Goal: Task Accomplishment & Management: Use online tool/utility

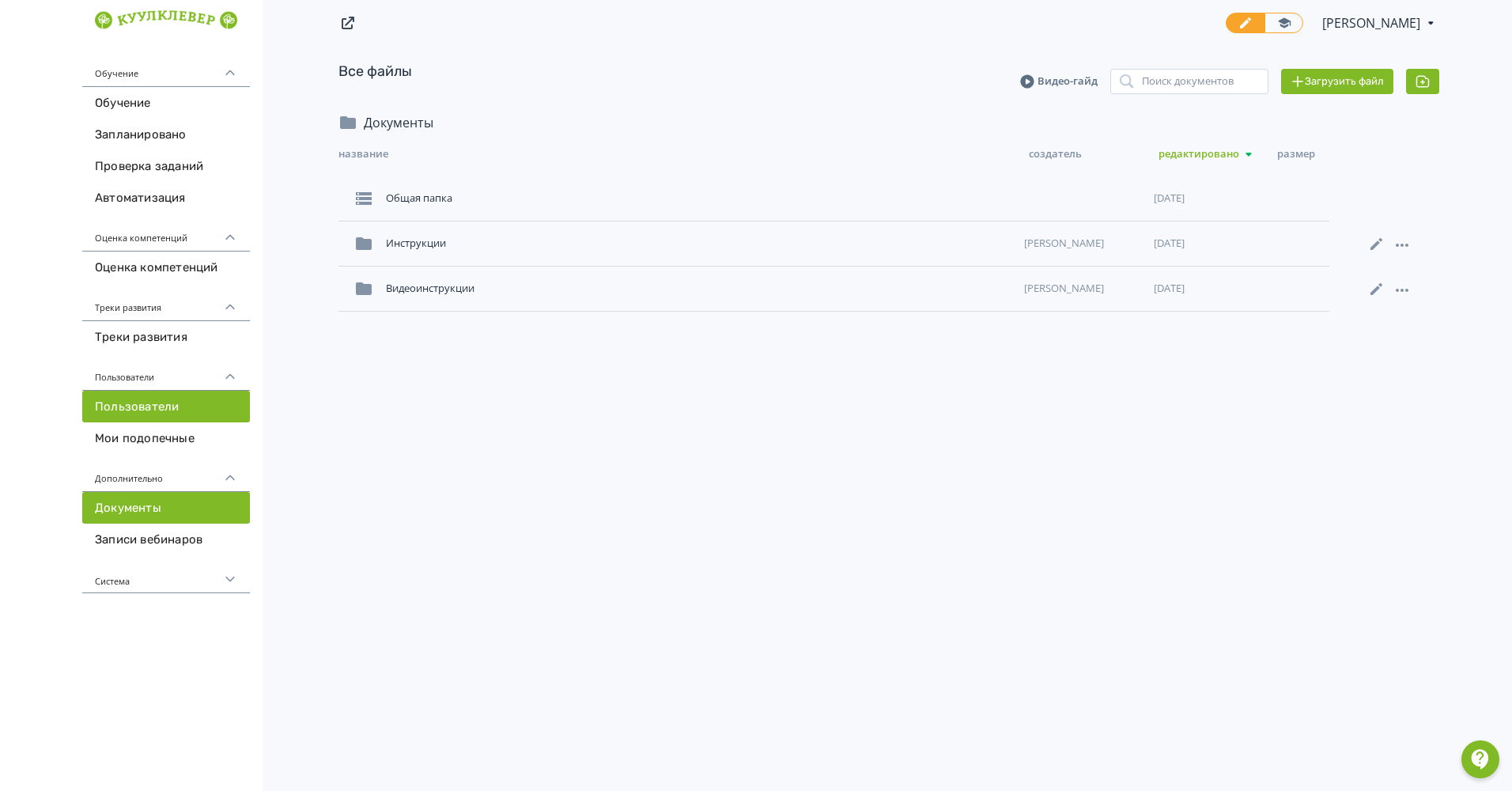
click at [108, 401] on link "Пользователи" at bounding box center [166, 406] width 168 height 32
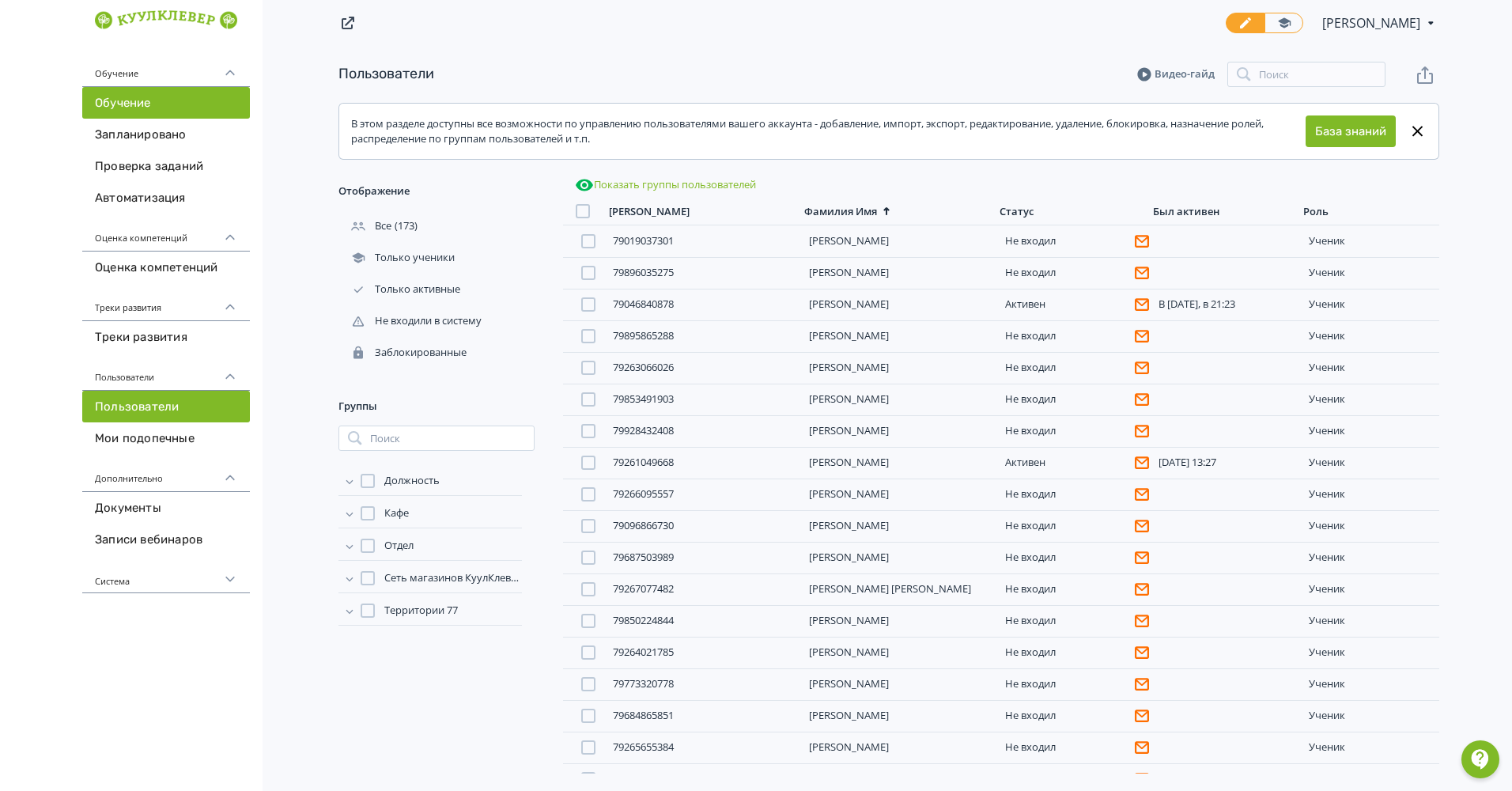
click at [137, 103] on link "Обучение" at bounding box center [166, 103] width 168 height 32
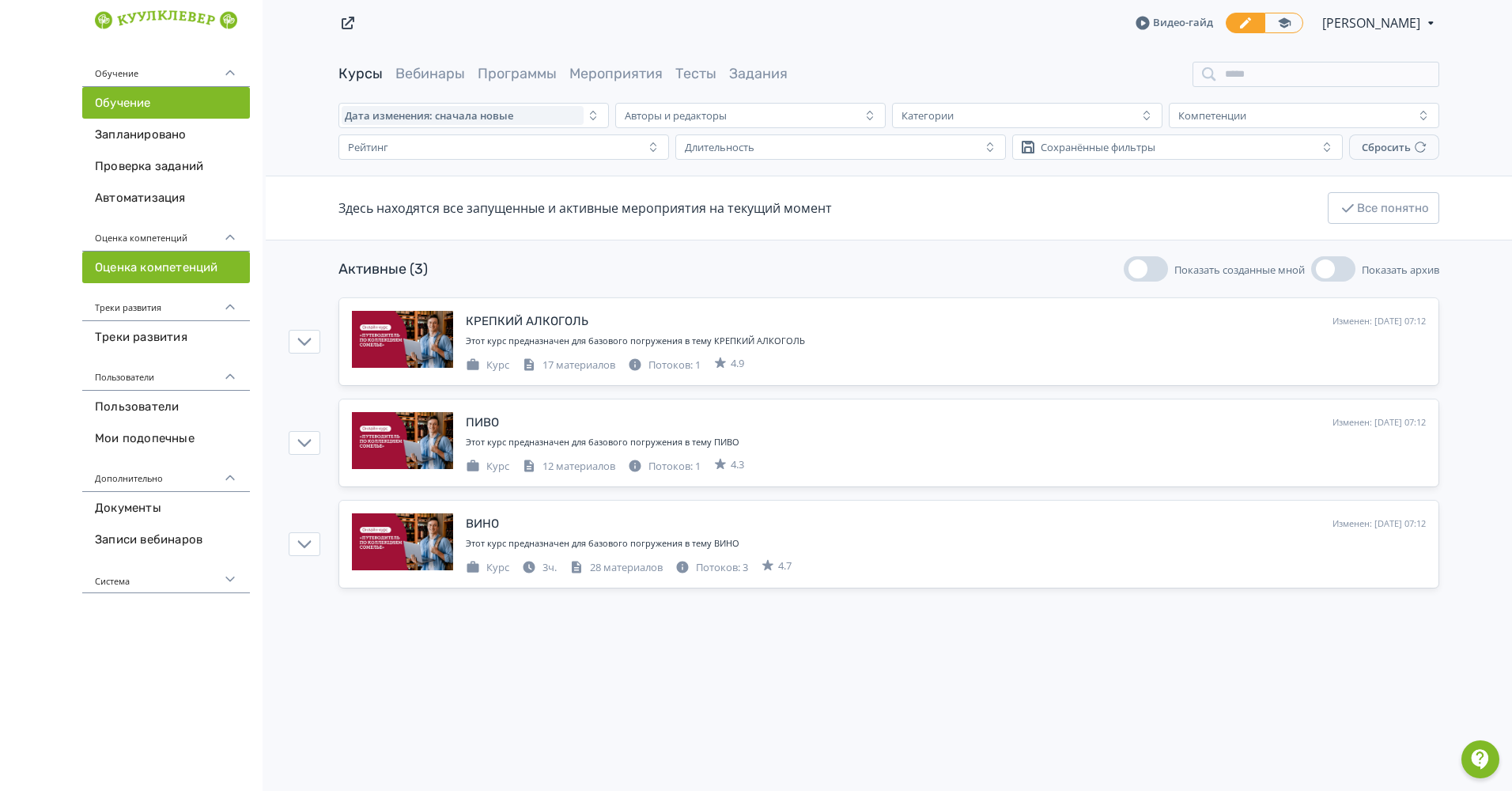
click at [105, 268] on link "Оценка компетенций" at bounding box center [166, 267] width 168 height 32
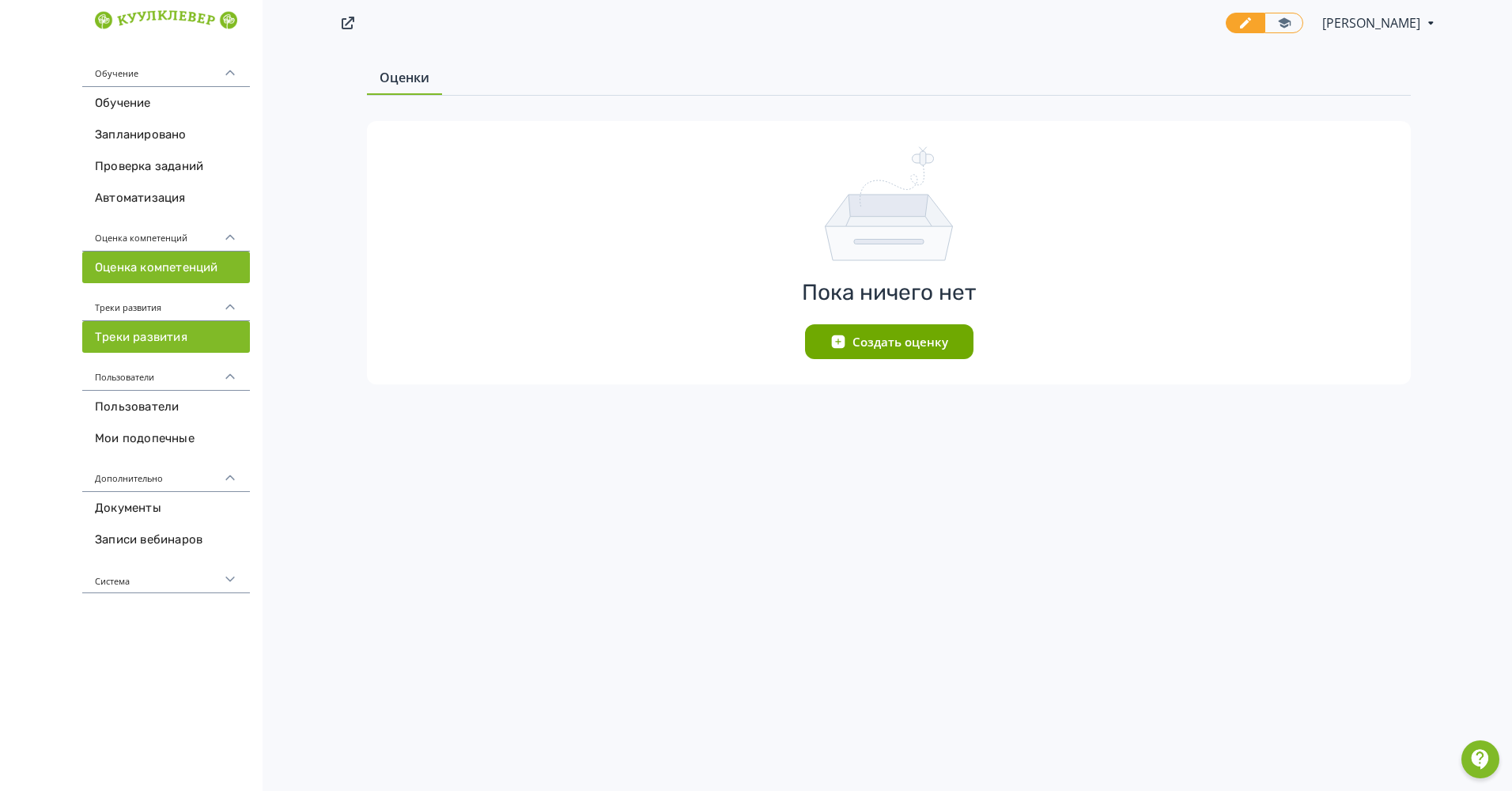
click at [101, 342] on link "Треки развития" at bounding box center [166, 336] width 168 height 32
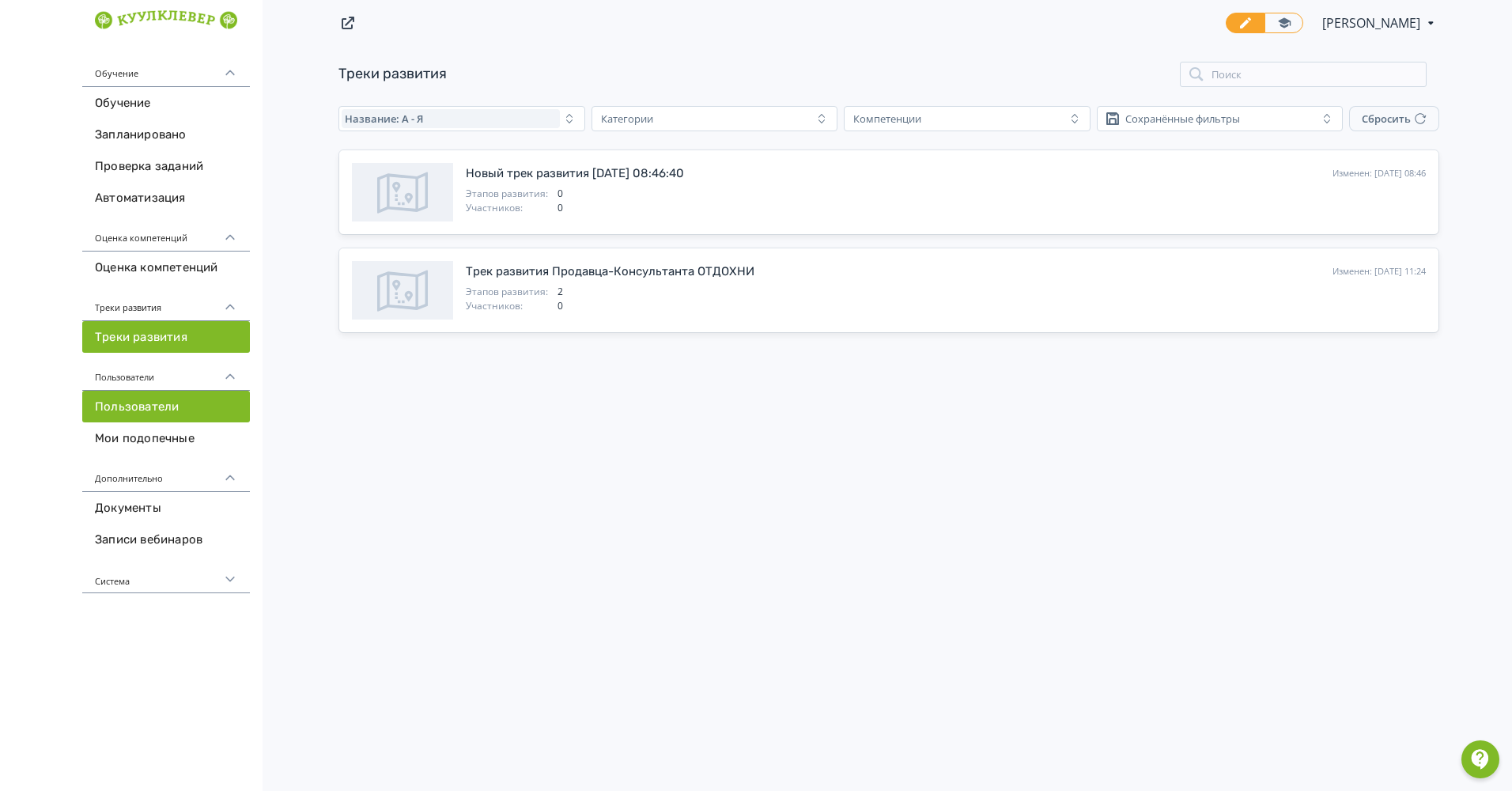
click at [103, 409] on link "Пользователи" at bounding box center [166, 406] width 168 height 32
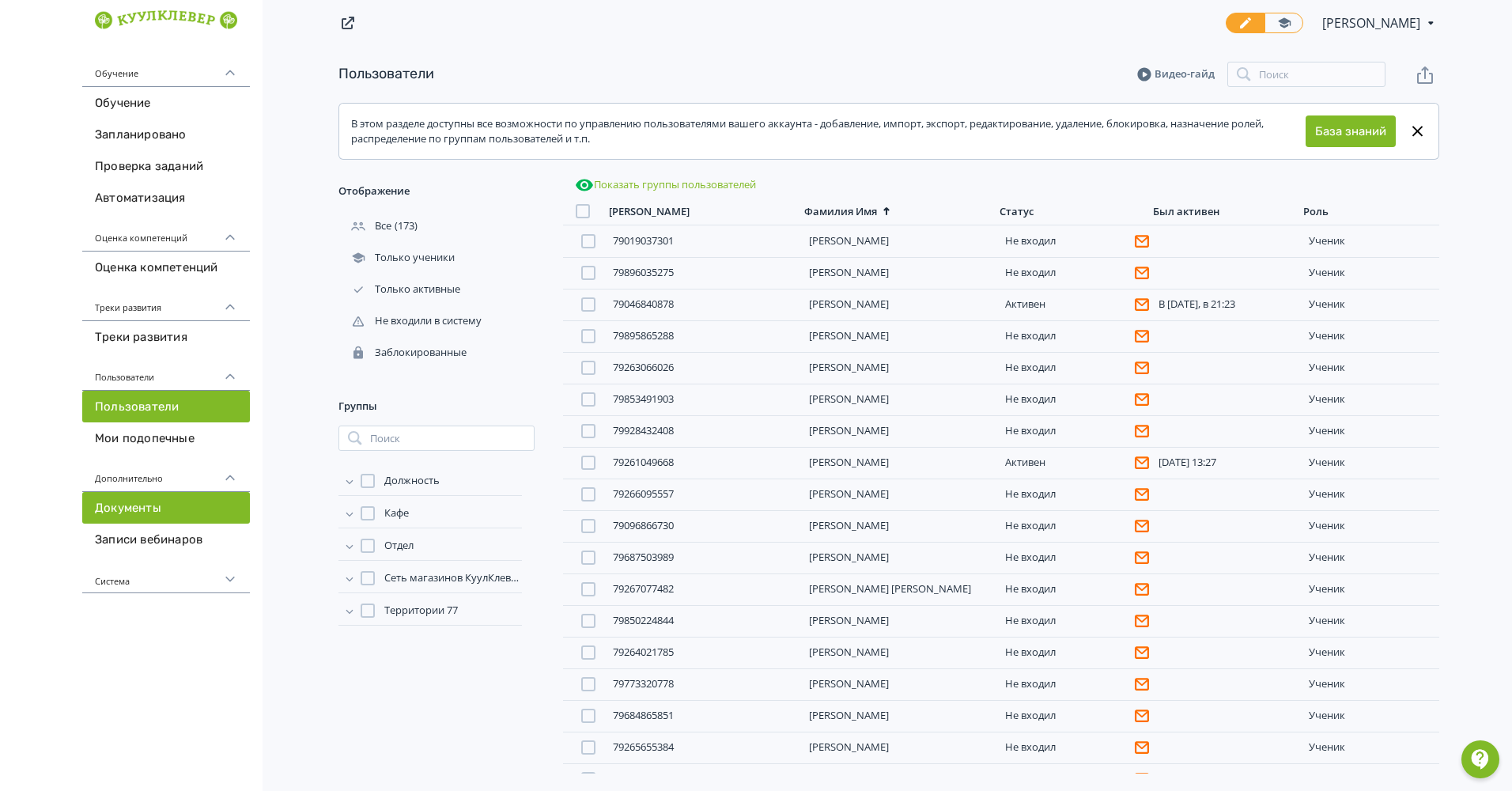
click at [91, 509] on link "Документы" at bounding box center [166, 507] width 168 height 32
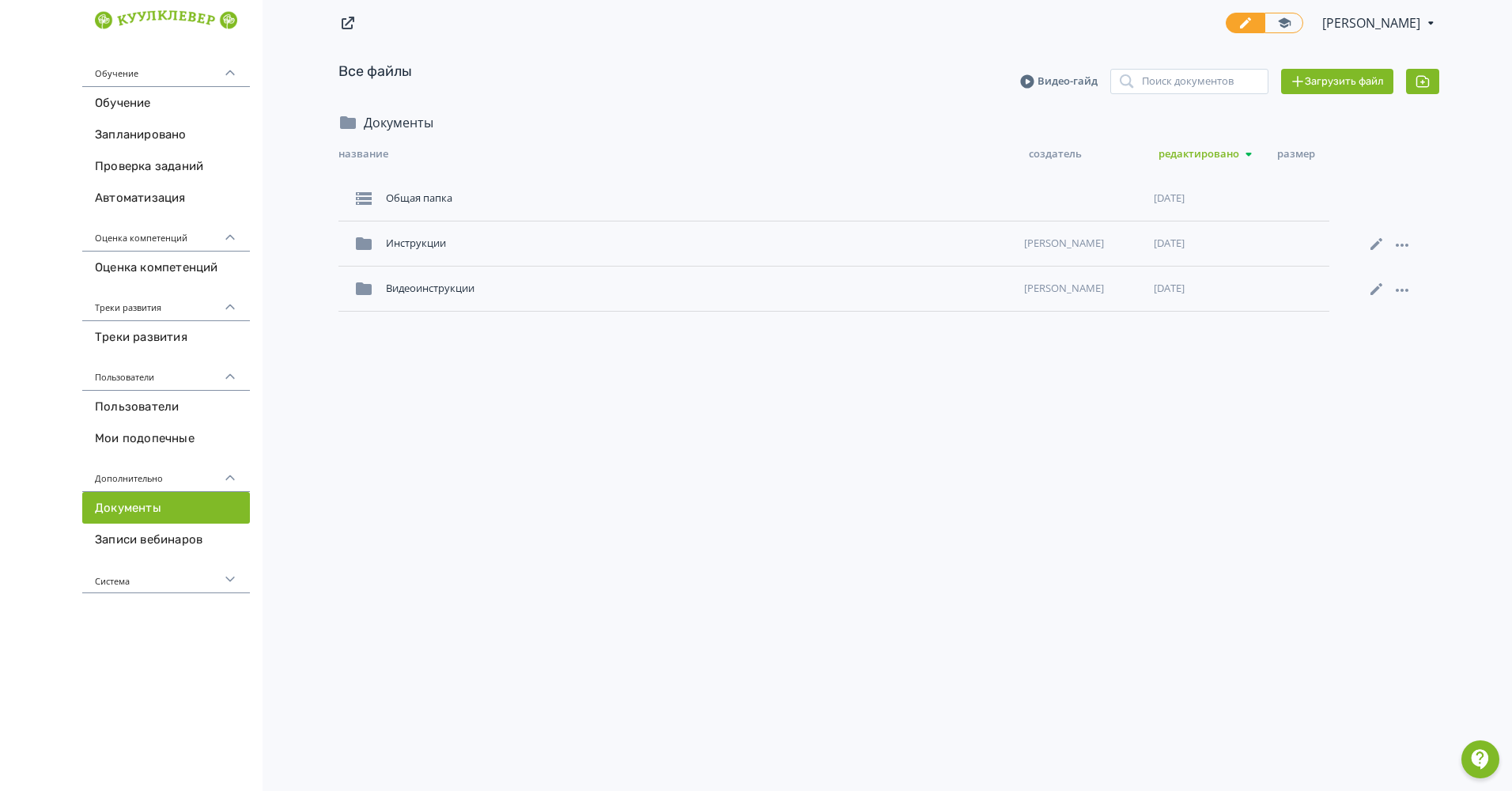
click at [125, 585] on div "Система" at bounding box center [166, 573] width 168 height 38
click at [125, 609] on link "Отчеты" at bounding box center [166, 608] width 168 height 32
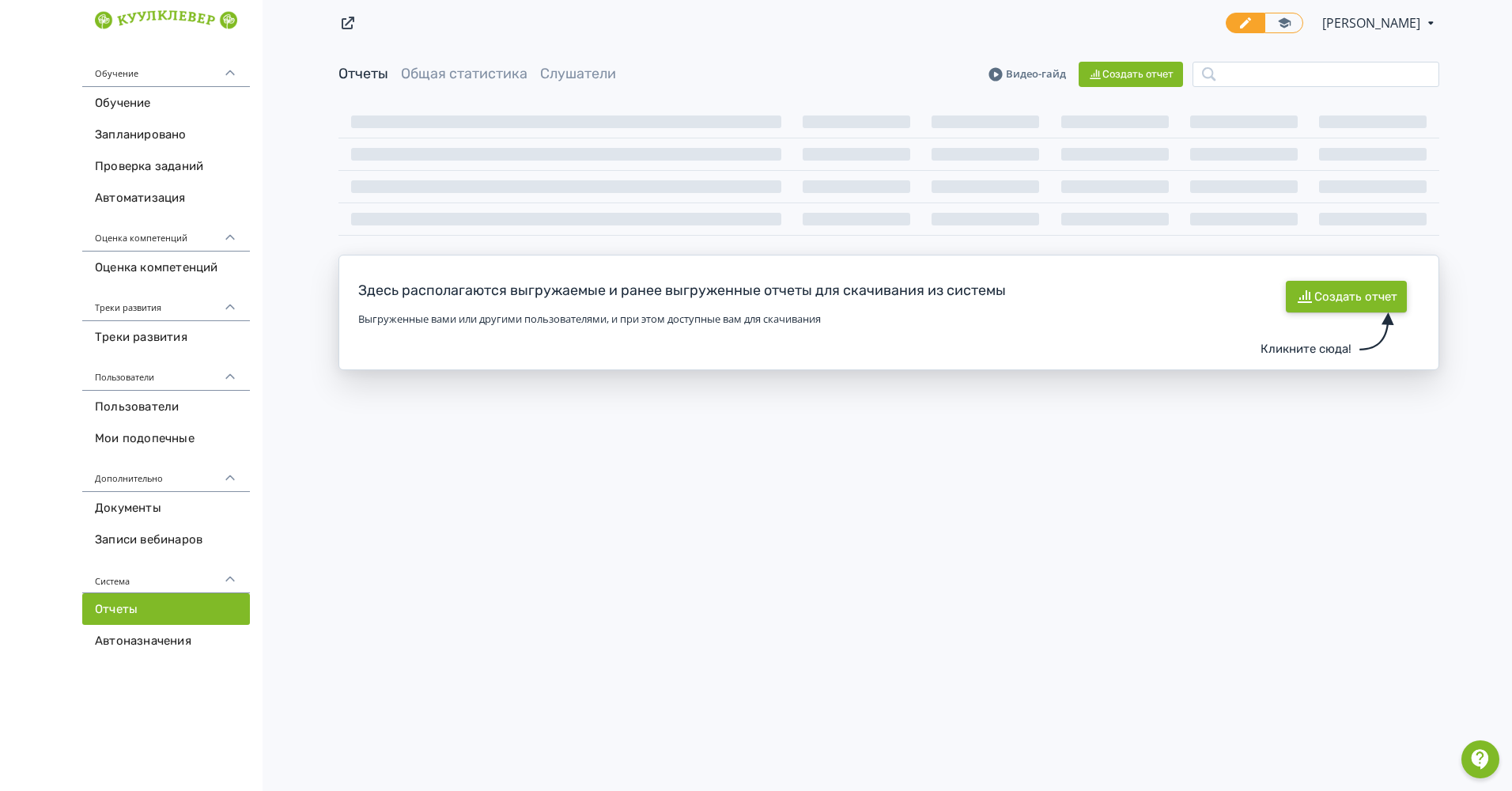
click at [1388, 295] on button "Создать отчет" at bounding box center [1346, 296] width 121 height 32
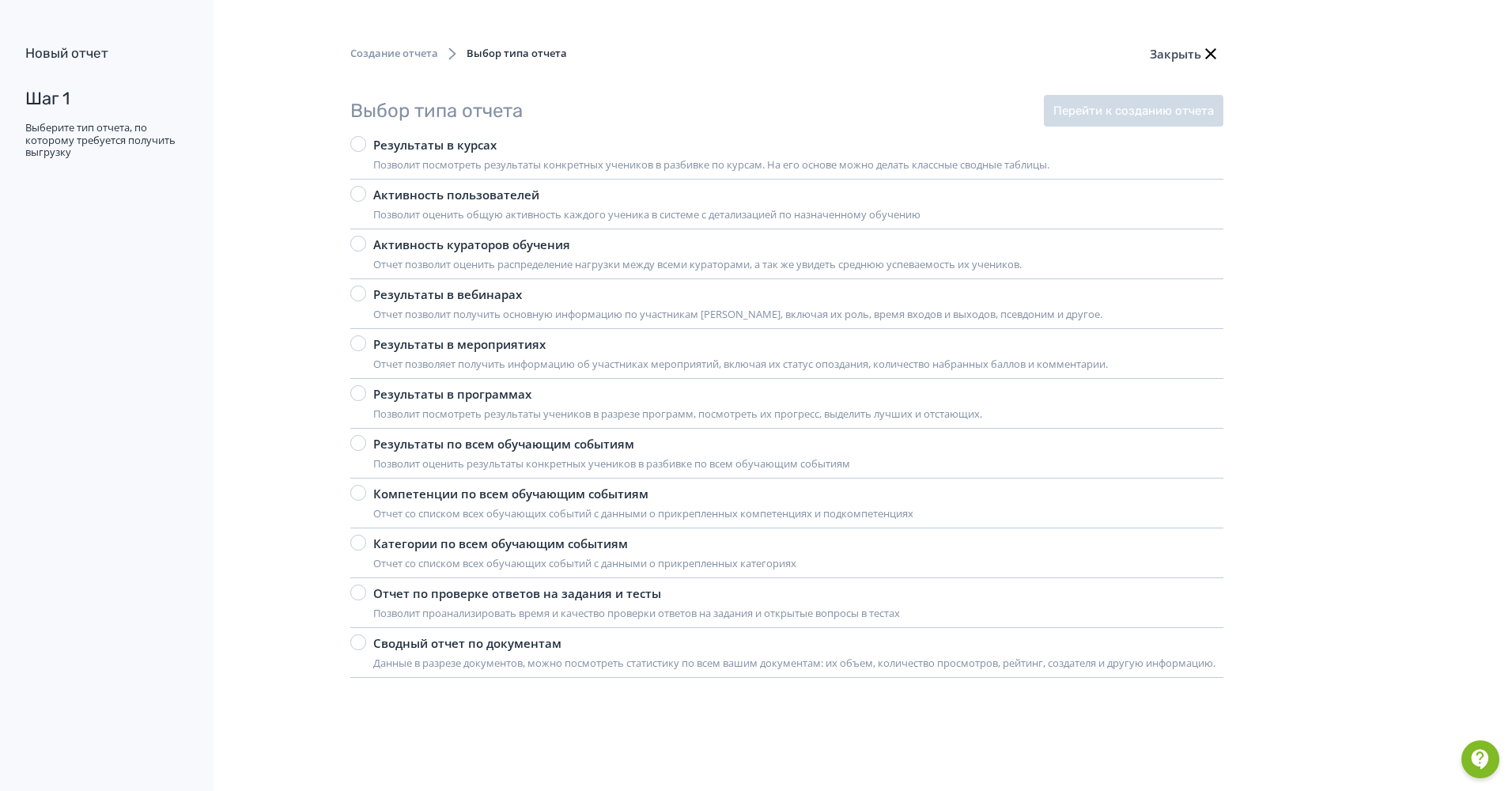
click at [368, 146] on label "Результаты в курсах Позволит посмотреть результаты конкретных учеников в разбив…" at bounding box center [701, 154] width 700 height 36
click at [363, 344] on div at bounding box center [359, 343] width 16 height 16
click at [1163, 110] on button "Перейти к созданию отчета" at bounding box center [1133, 111] width 180 height 32
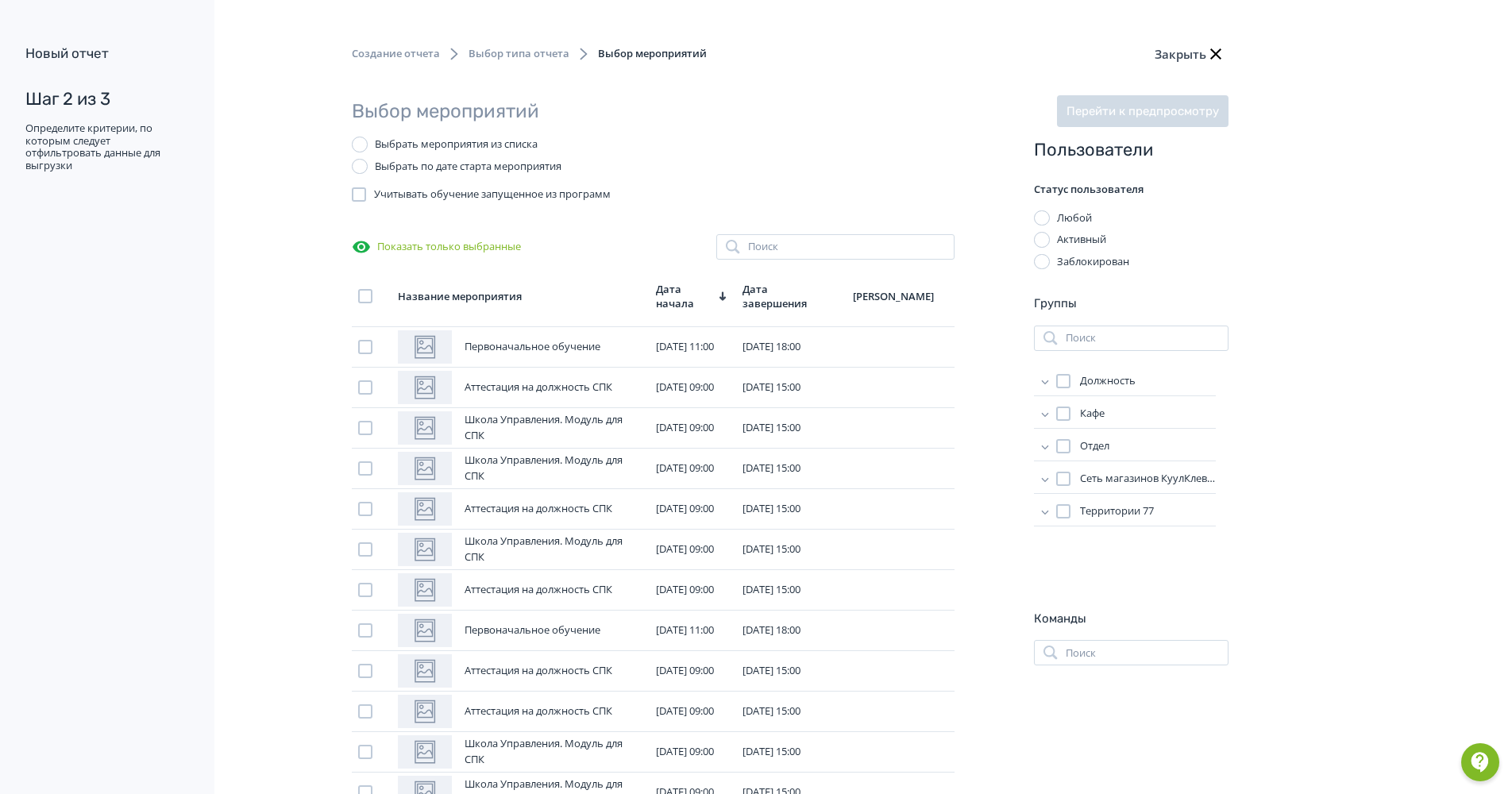
click at [1064, 381] on div at bounding box center [1063, 380] width 15 height 15
click at [1048, 446] on icon at bounding box center [1045, 447] width 7 height 4
click at [1079, 488] on div at bounding box center [1079, 490] width 15 height 15
click at [408, 237] on button "Показать только выбранные" at bounding box center [438, 247] width 173 height 25
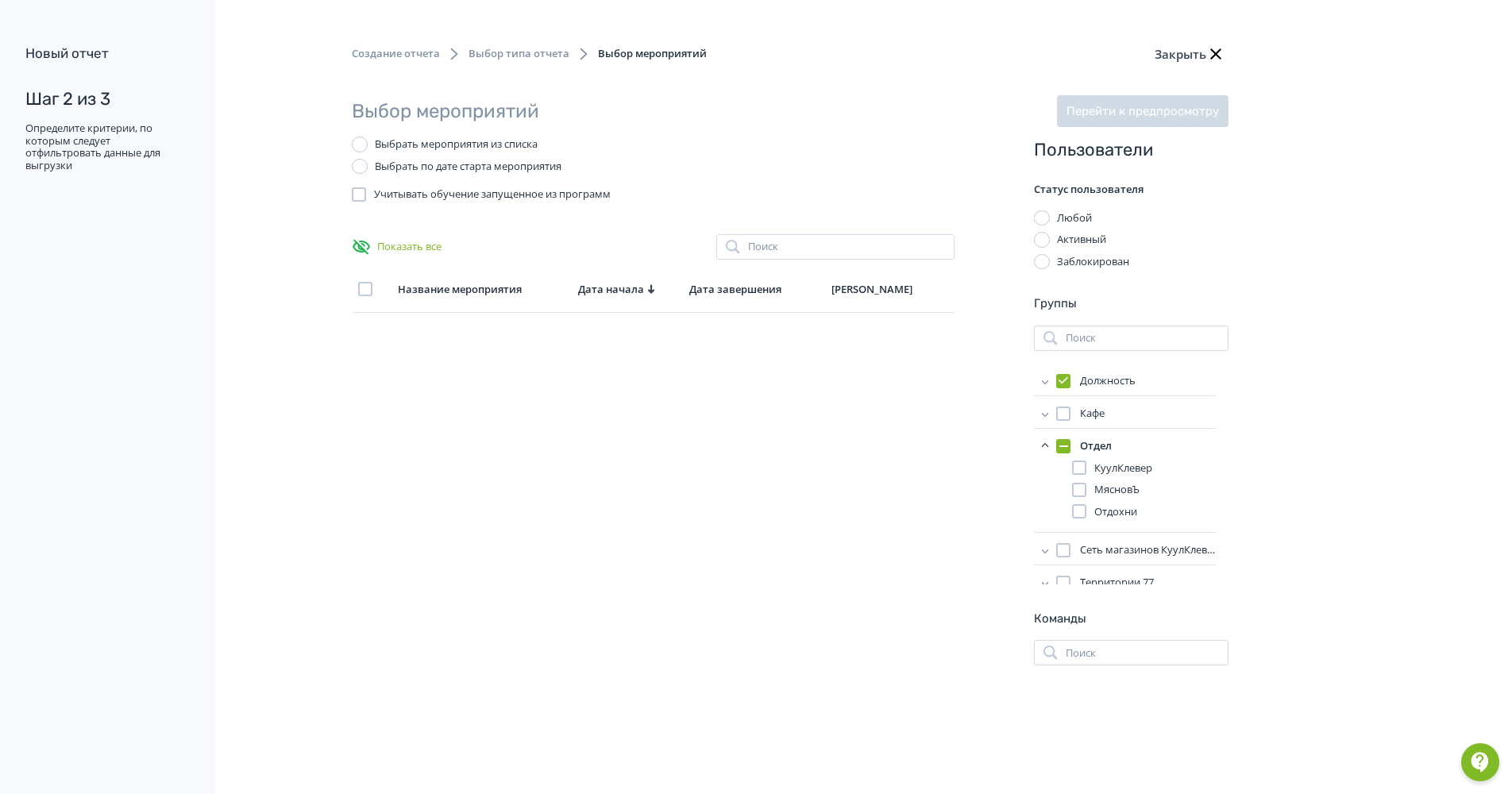
click at [404, 246] on span "Показать все" at bounding box center [410, 247] width 64 height 16
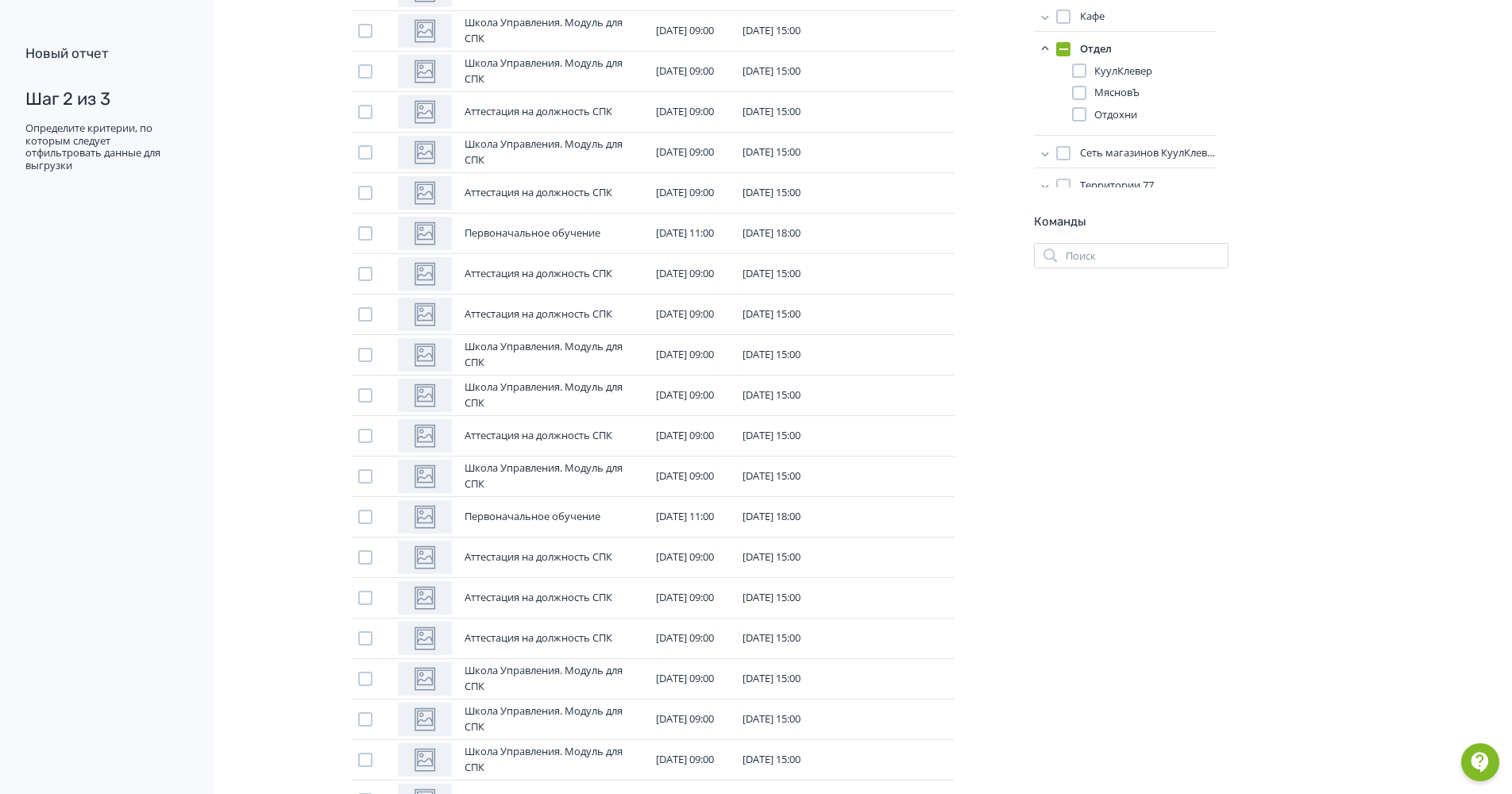
scroll to position [20, 0]
click at [1047, 167] on icon at bounding box center [1045, 166] width 16 height 16
click at [1086, 160] on div at bounding box center [1079, 159] width 15 height 15
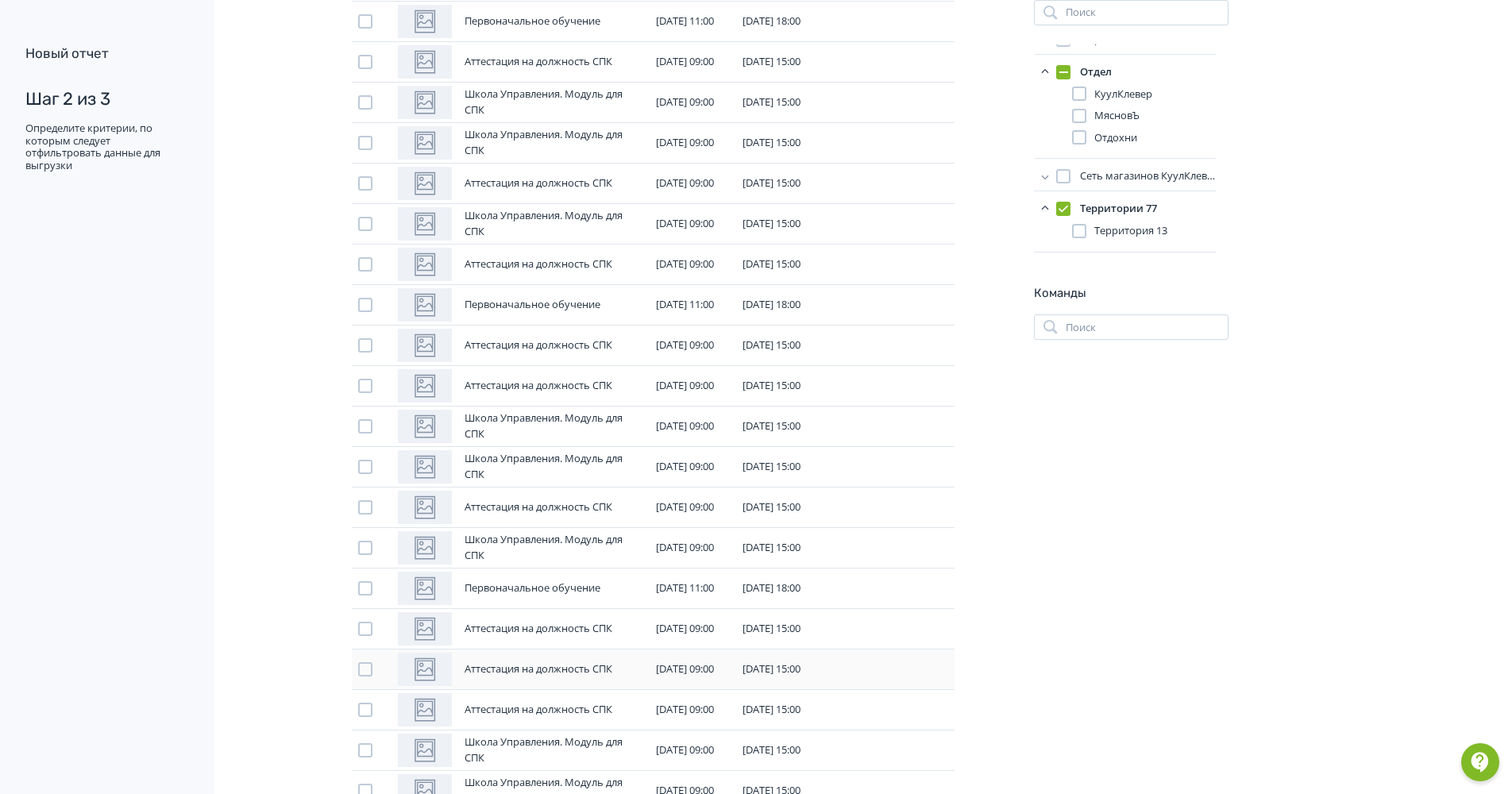
scroll to position [0, 0]
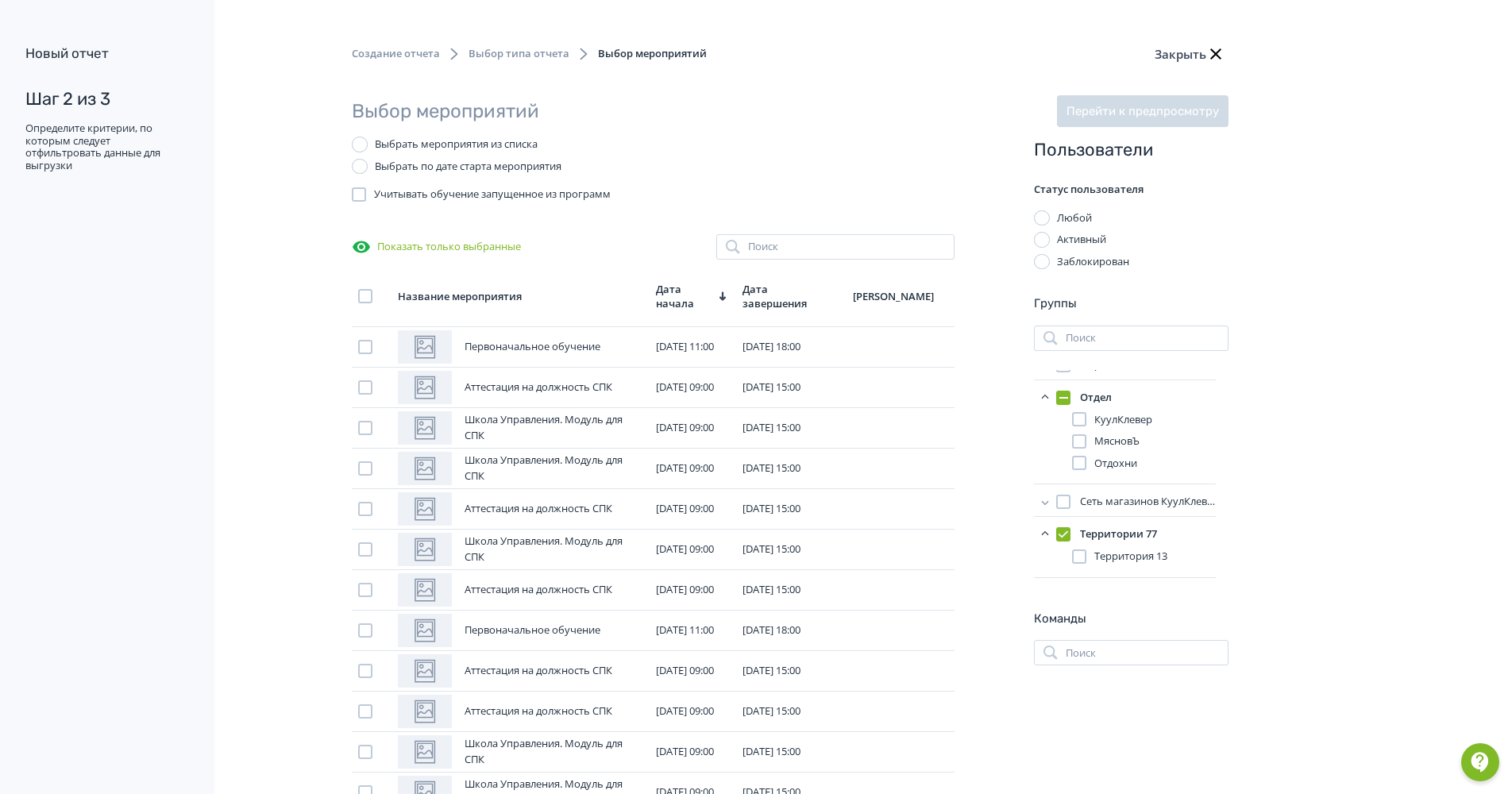
click at [730, 296] on icon at bounding box center [722, 296] width 15 height 15
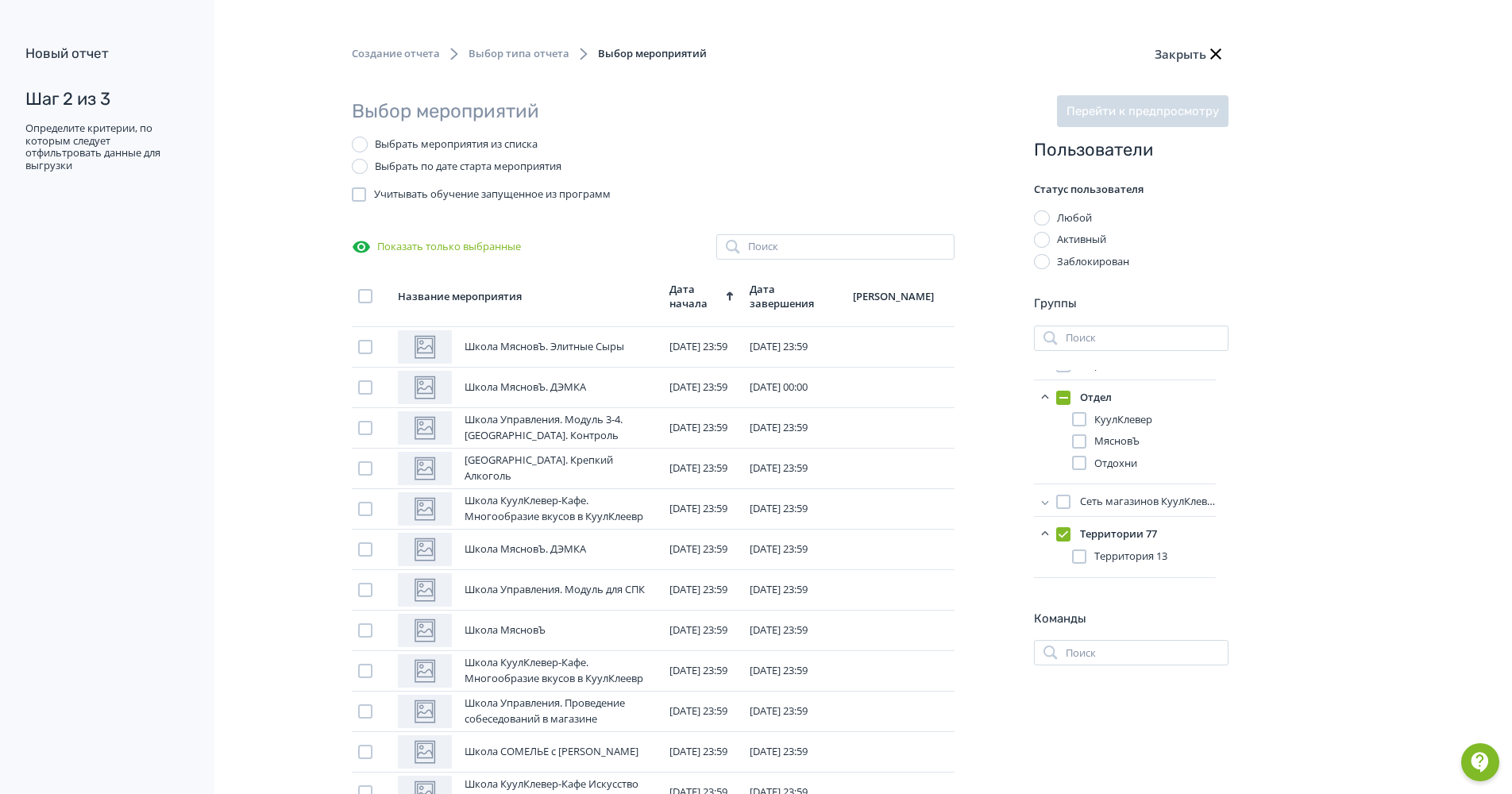
click at [1040, 238] on div at bounding box center [1042, 240] width 16 height 16
click at [1041, 382] on icon at bounding box center [1045, 381] width 16 height 16
click at [1082, 414] on div at bounding box center [1079, 410] width 15 height 15
click at [1079, 444] on div at bounding box center [1079, 440] width 15 height 15
drag, startPoint x: 1077, startPoint y: 536, endPoint x: 1078, endPoint y: 568, distance: 32.0
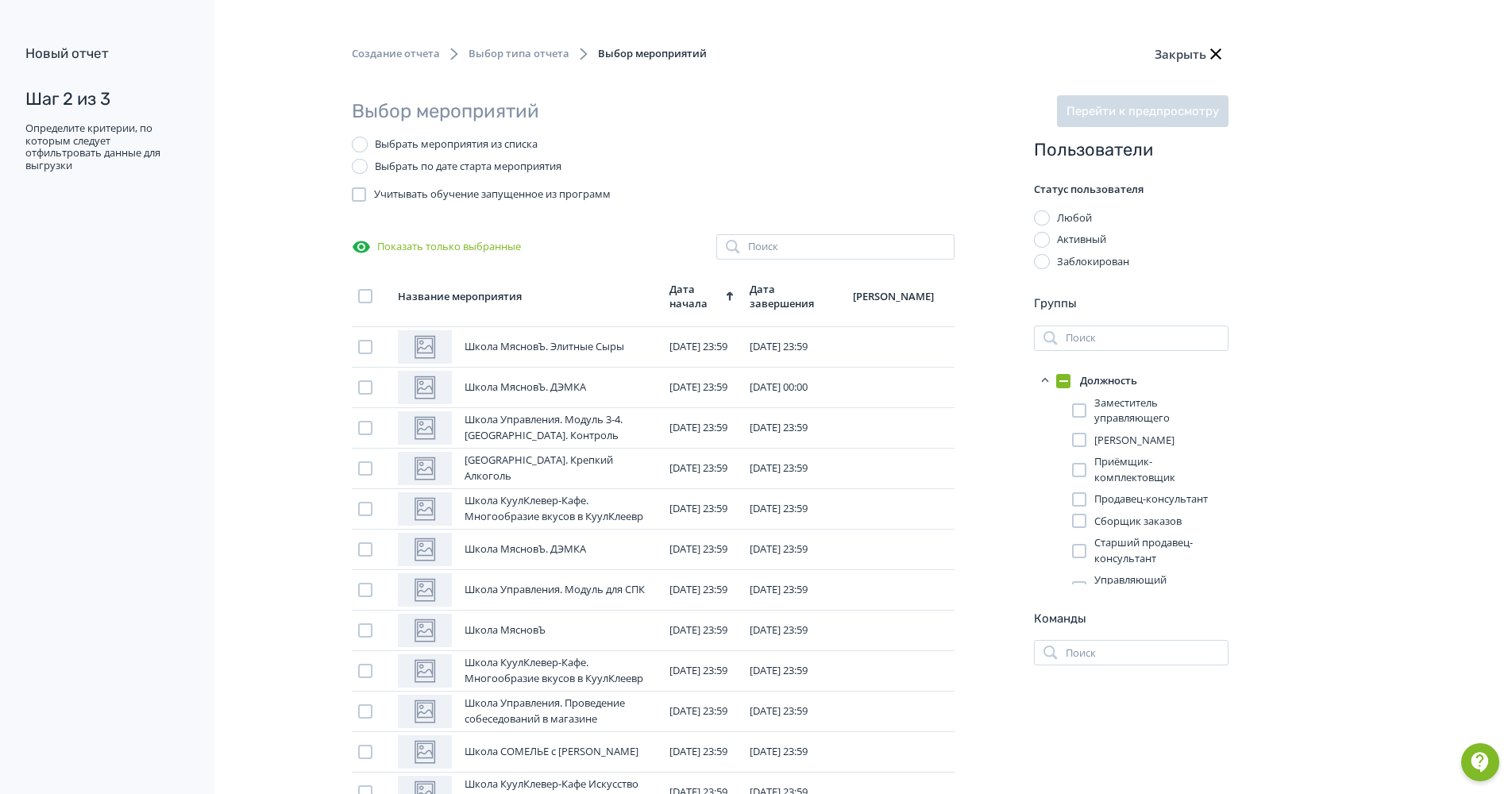
click at [1075, 556] on div "Заместитель управляющего Пиццмейкер Приёмщик-комплектовщик Продавец-консультант…" at bounding box center [1143, 499] width 143 height 209
click at [1080, 558] on div at bounding box center [1079, 551] width 15 height 15
click at [1079, 528] on div at bounding box center [1079, 521] width 15 height 15
click at [1073, 437] on div at bounding box center [1079, 429] width 15 height 15
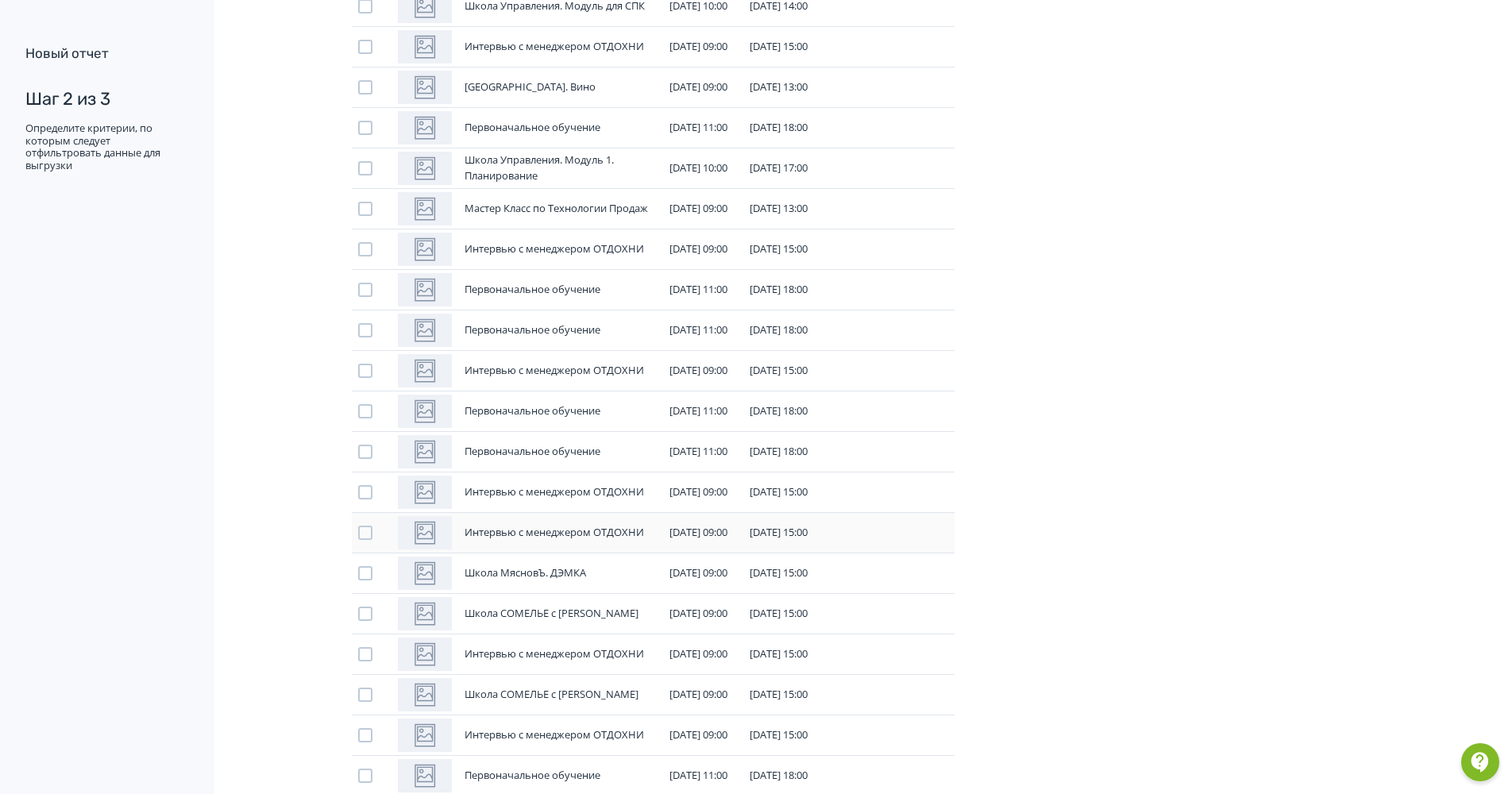
scroll to position [5724, 0]
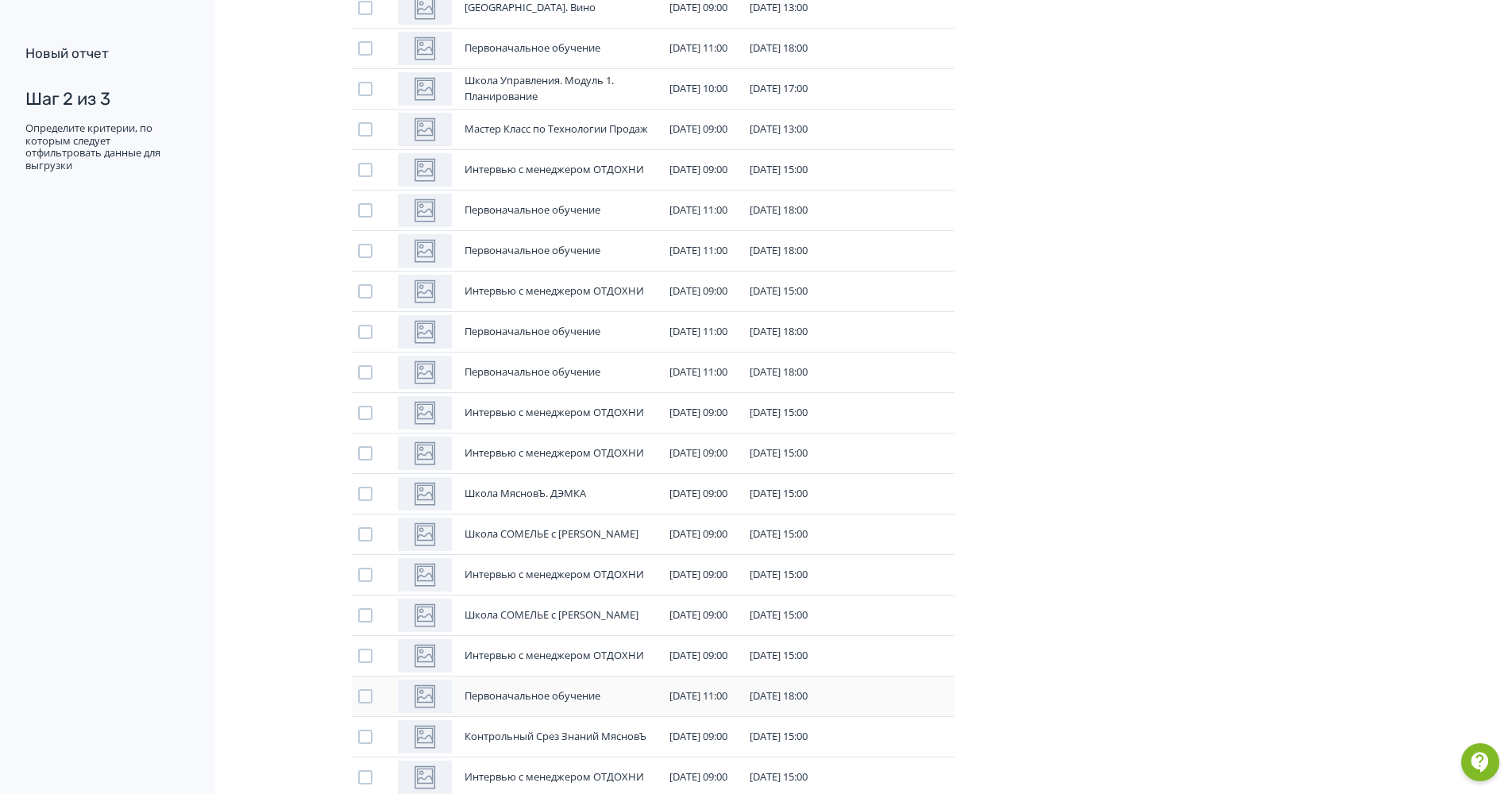
click at [368, 695] on div at bounding box center [365, 695] width 15 height 15
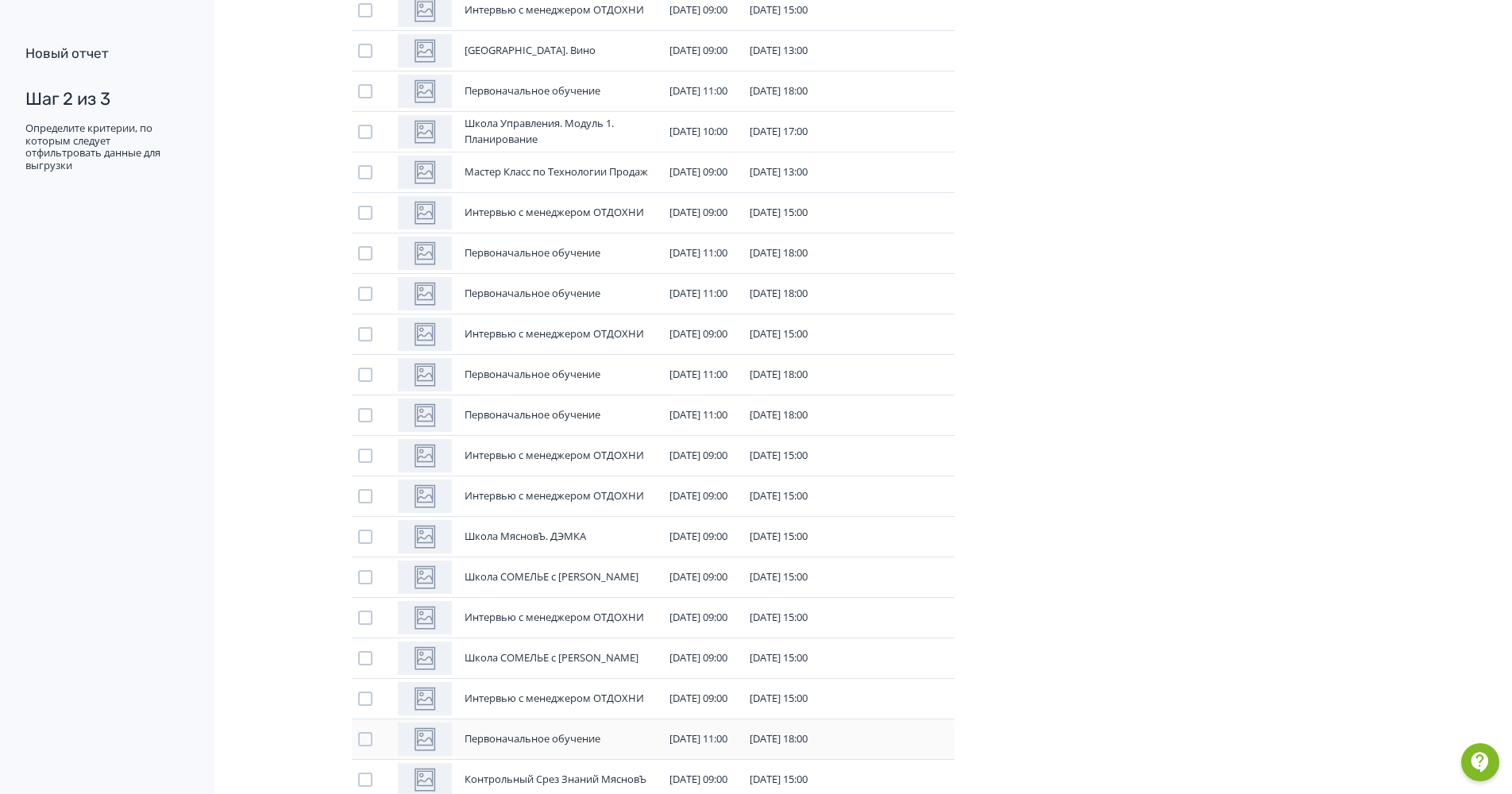
scroll to position [5767, 0]
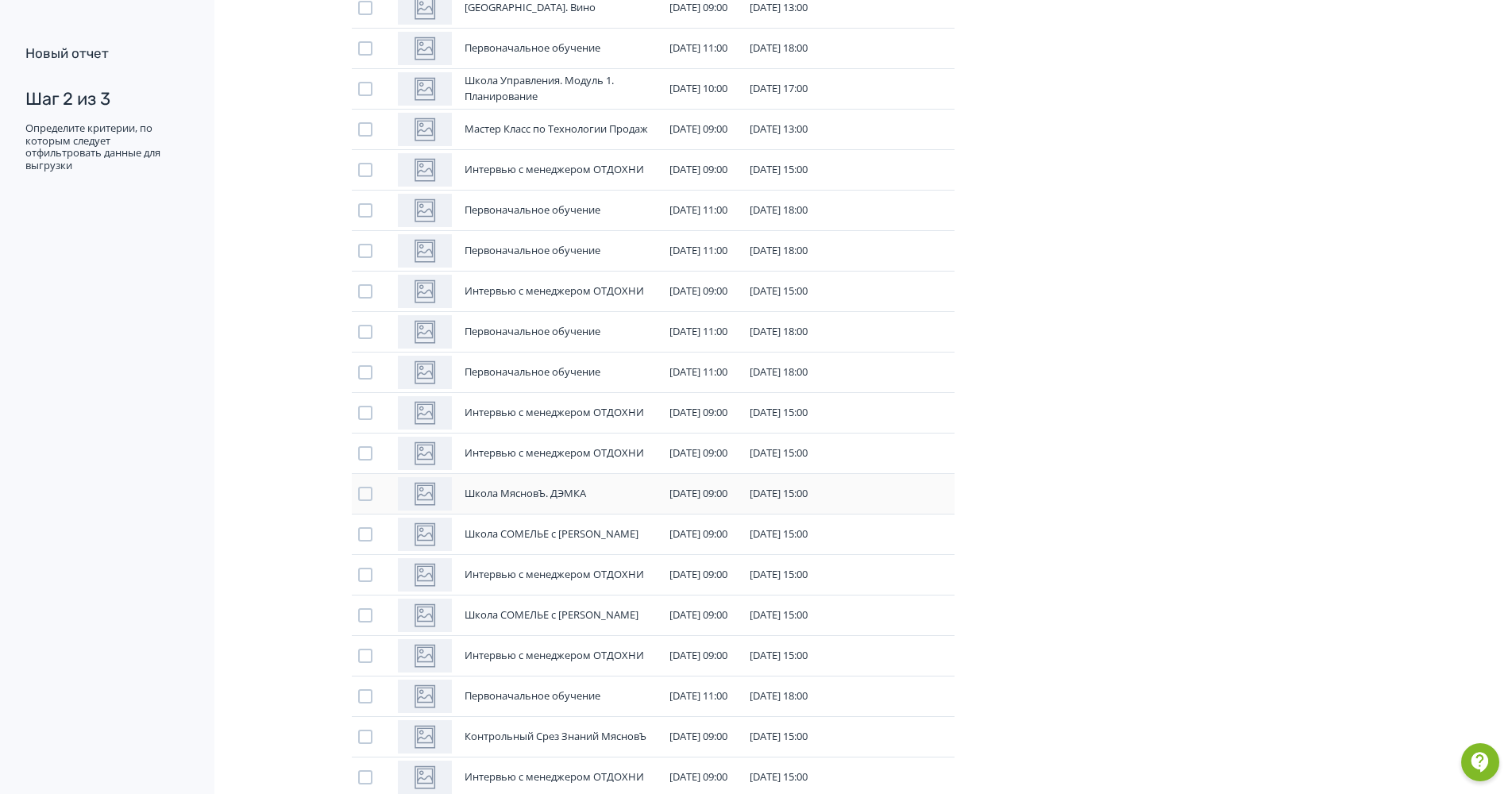
click at [563, 487] on div "Школа МясновЪ. ДЭМКА" at bounding box center [525, 494] width 122 height 16
click at [361, 492] on div at bounding box center [365, 494] width 15 height 15
click at [357, 496] on td at bounding box center [372, 494] width 40 height 41
click at [362, 497] on div at bounding box center [365, 494] width 15 height 15
click at [367, 369] on div at bounding box center [365, 372] width 15 height 15
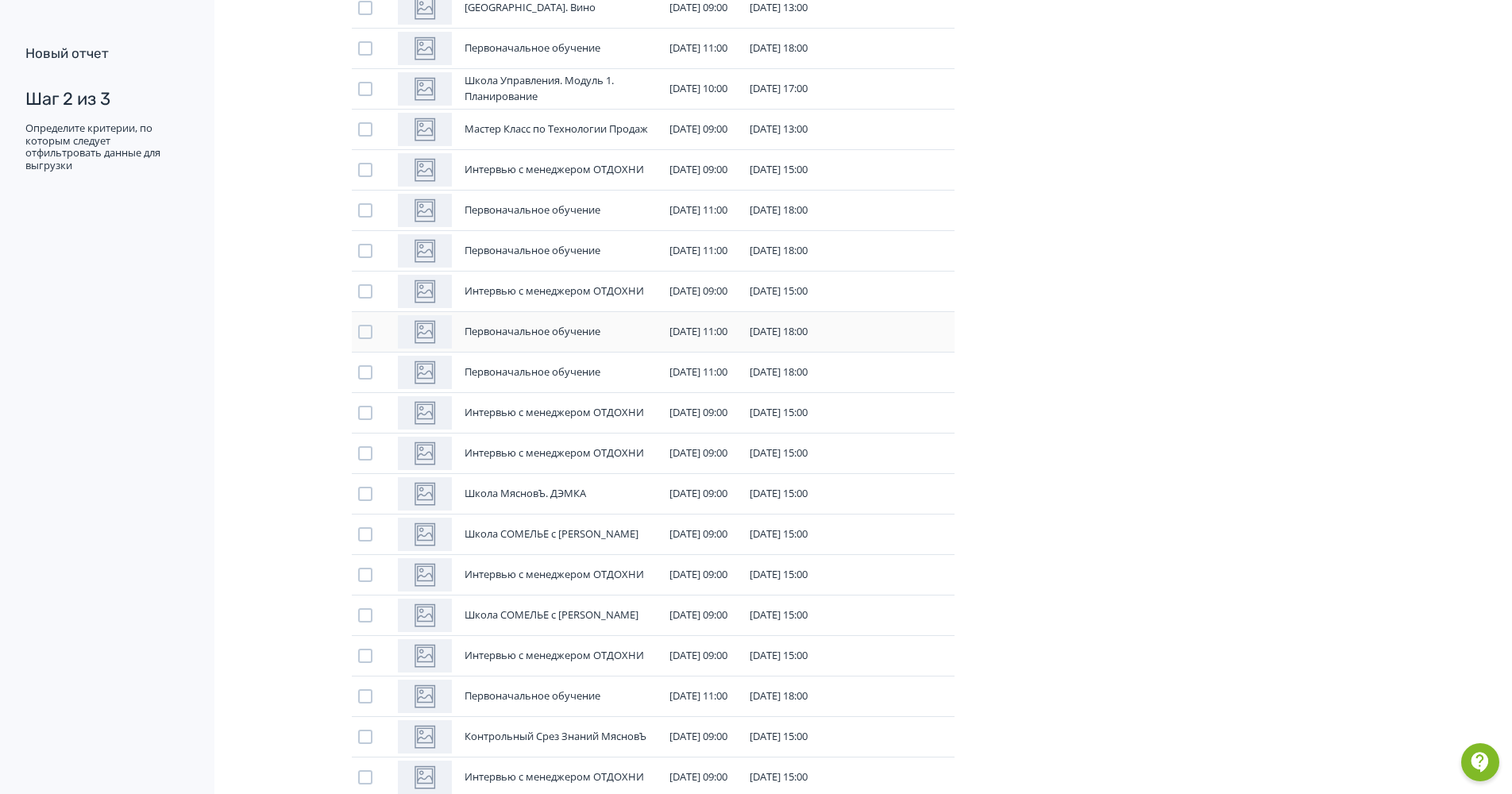
click at [367, 335] on div at bounding box center [365, 332] width 15 height 15
click at [356, 251] on td at bounding box center [372, 251] width 40 height 41
click at [361, 251] on div at bounding box center [365, 251] width 15 height 15
click at [365, 213] on div at bounding box center [365, 210] width 15 height 15
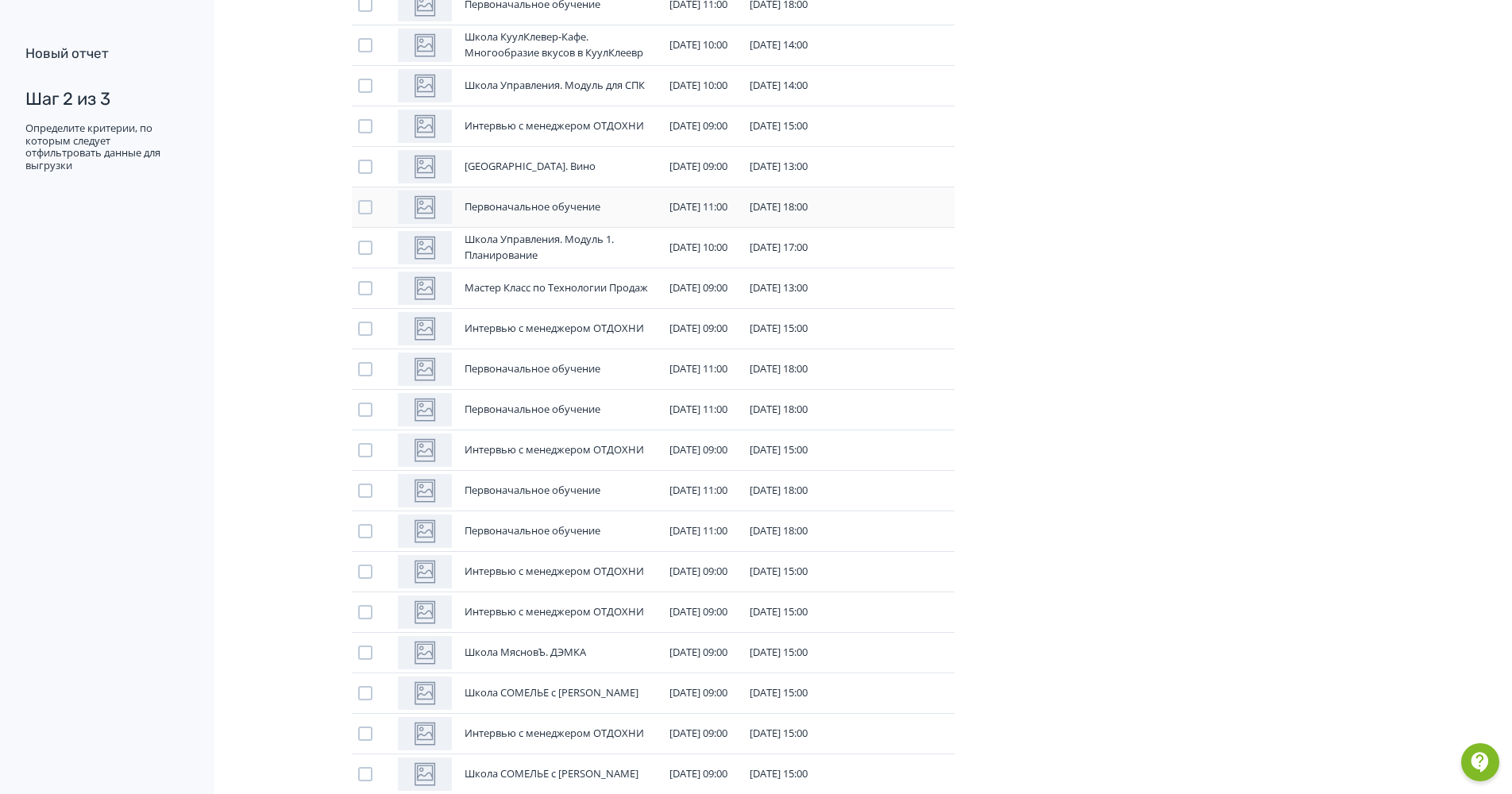
click at [370, 207] on div at bounding box center [365, 207] width 15 height 15
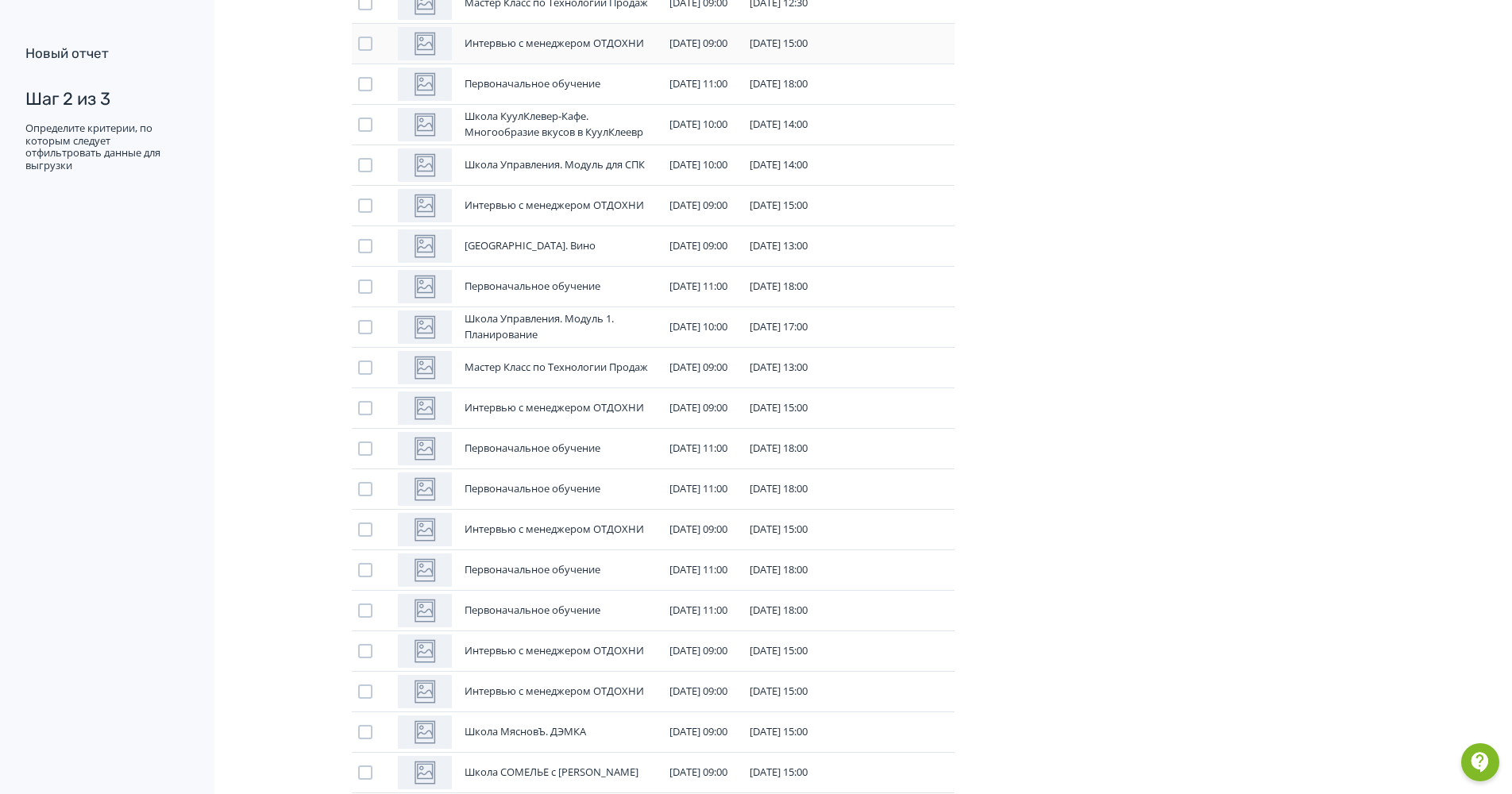
scroll to position [5450, 0]
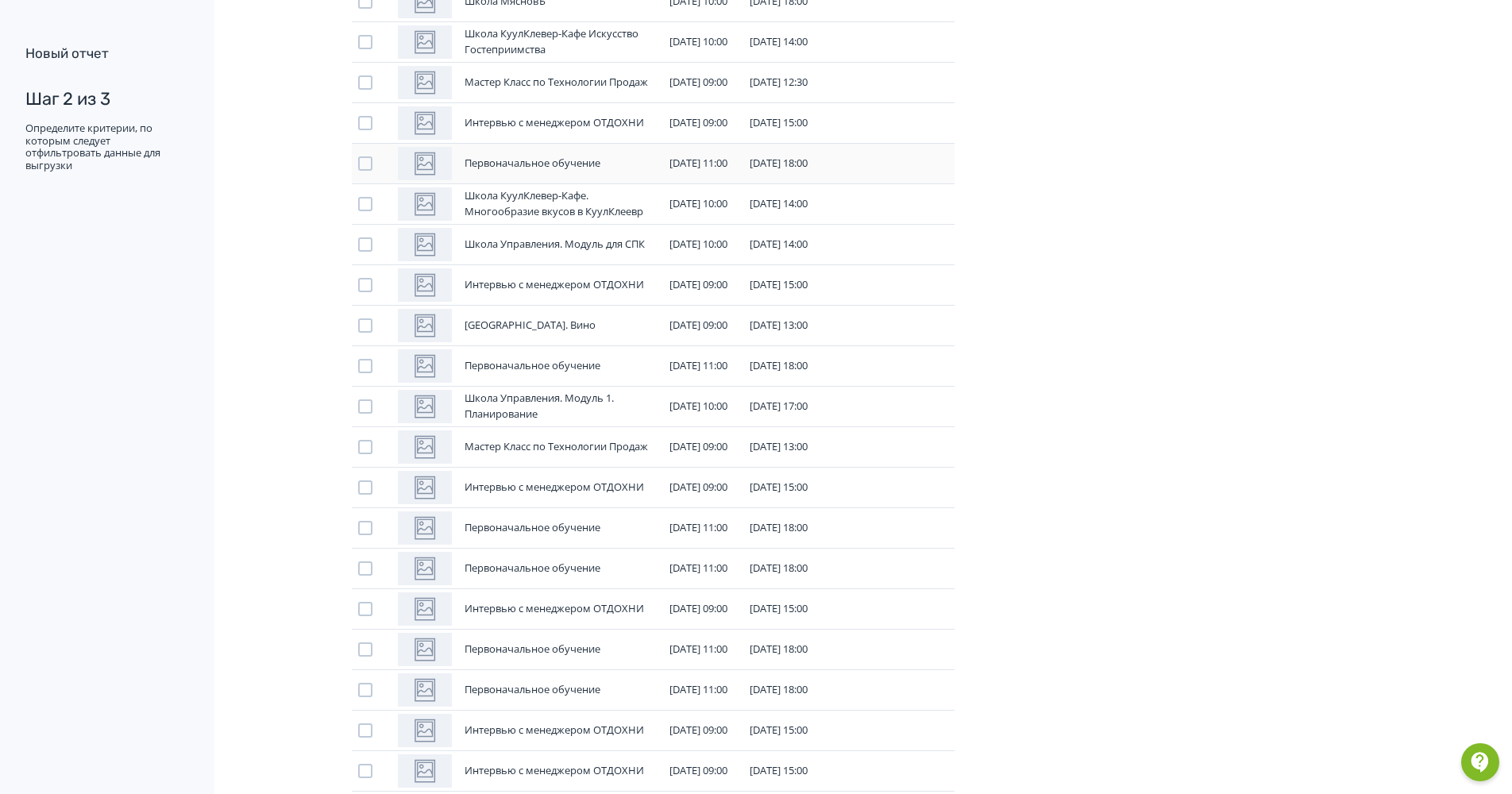
click at [363, 163] on div at bounding box center [365, 163] width 15 height 15
click at [363, 198] on div at bounding box center [365, 204] width 15 height 15
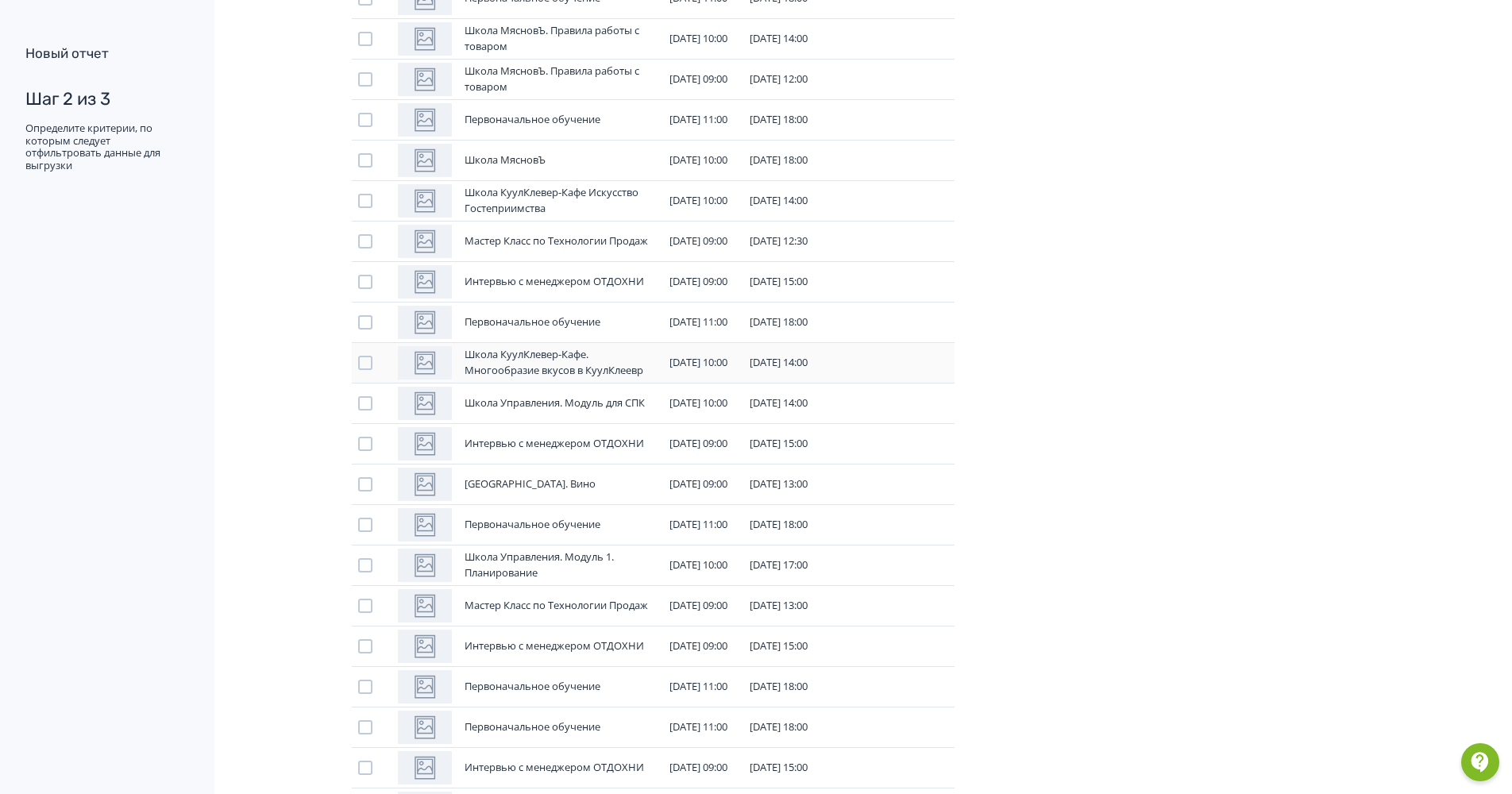
drag, startPoint x: 364, startPoint y: 366, endPoint x: 394, endPoint y: 368, distance: 30.1
click at [364, 365] on div at bounding box center [365, 363] width 15 height 15
click at [369, 117] on div at bounding box center [365, 120] width 15 height 15
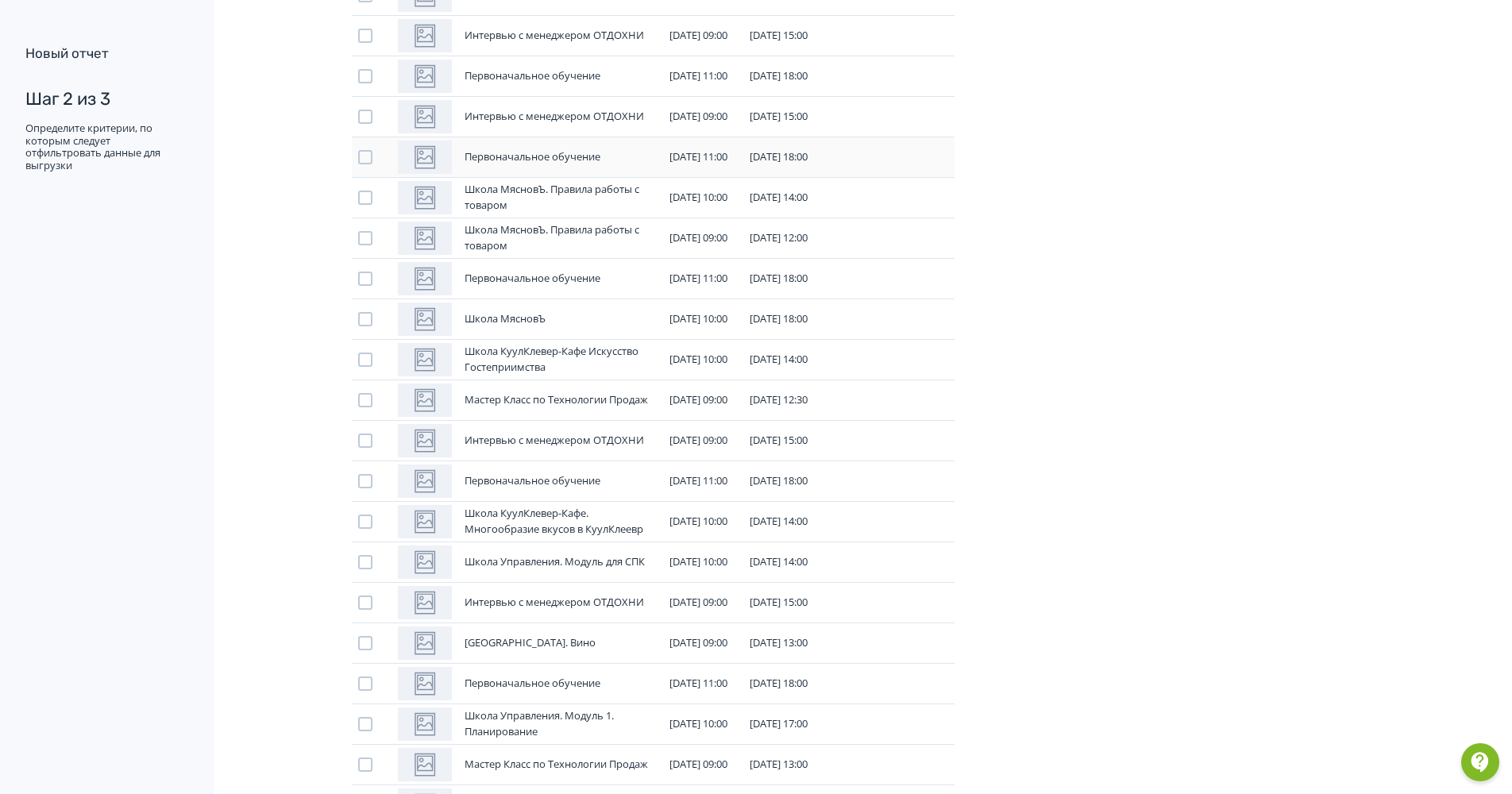
click at [361, 159] on div at bounding box center [365, 157] width 15 height 15
click at [360, 199] on div at bounding box center [365, 197] width 15 height 15
click at [363, 233] on div at bounding box center [365, 238] width 15 height 15
click at [364, 319] on div at bounding box center [365, 319] width 15 height 15
click at [361, 357] on div at bounding box center [365, 359] width 15 height 15
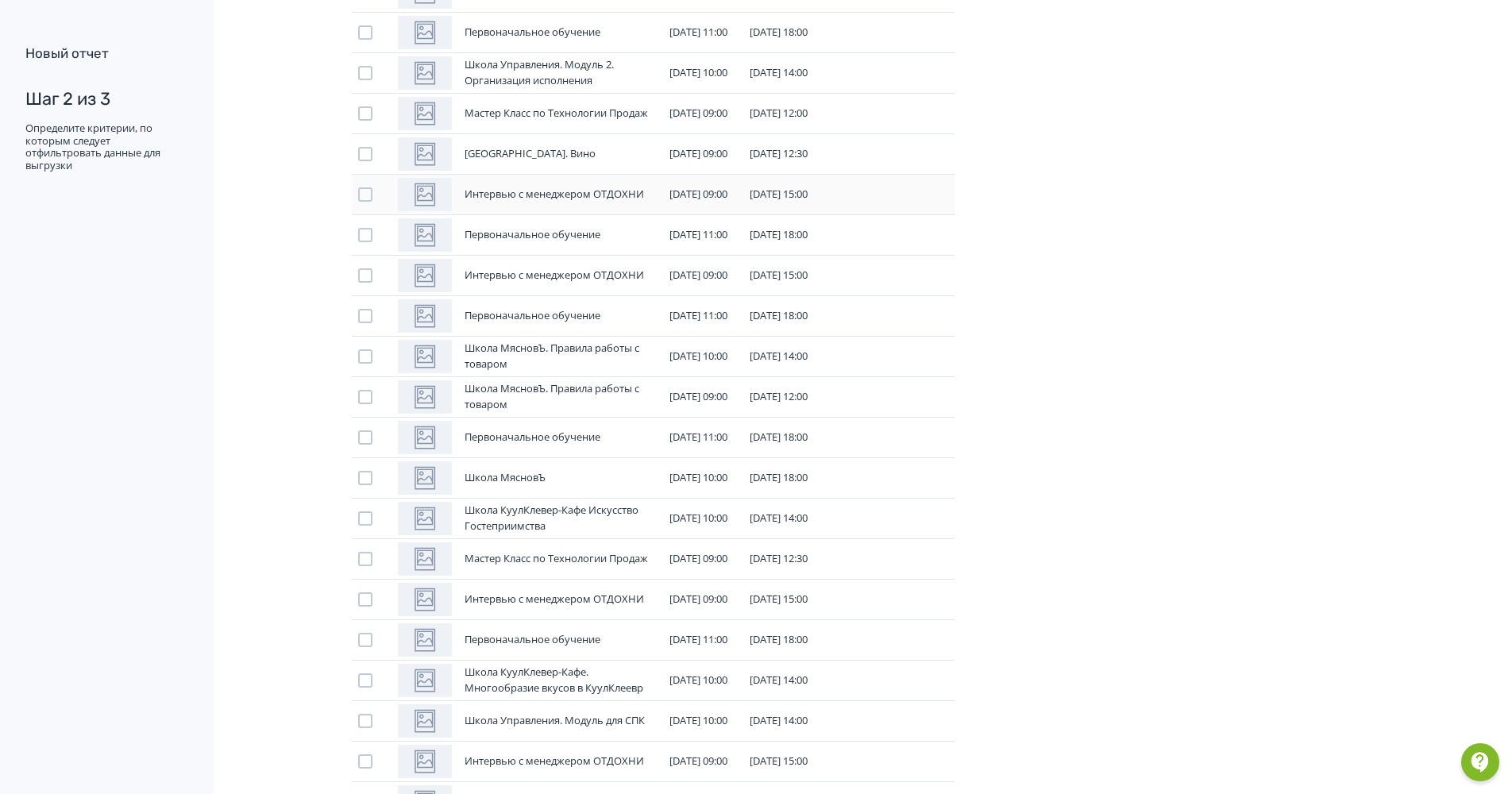
scroll to position [4815, 0]
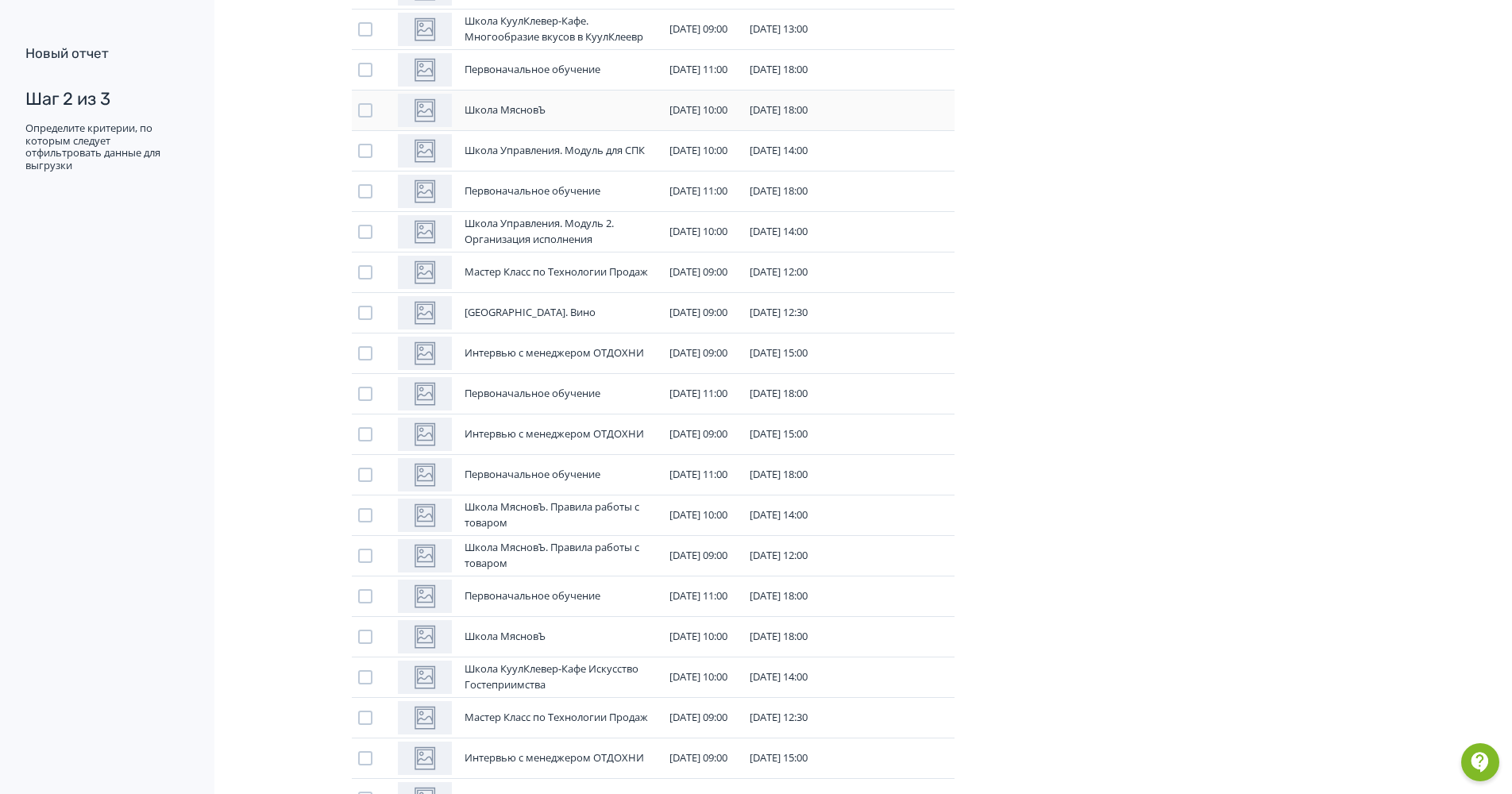
click at [369, 112] on div at bounding box center [365, 110] width 15 height 15
drag, startPoint x: 363, startPoint y: 394, endPoint x: 369, endPoint y: 381, distance: 14.3
click at [362, 394] on div at bounding box center [365, 393] width 15 height 15
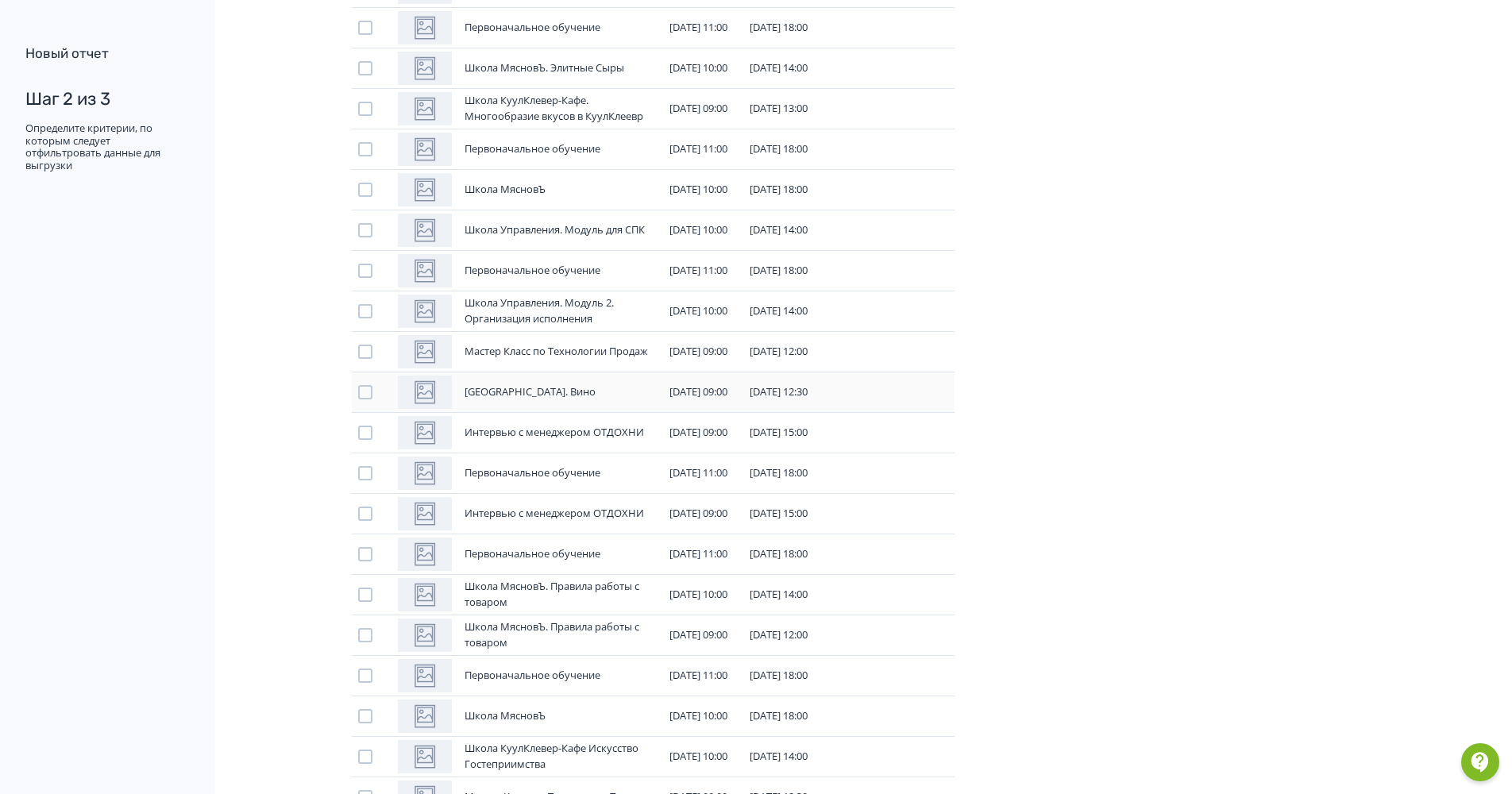
scroll to position [4656, 0]
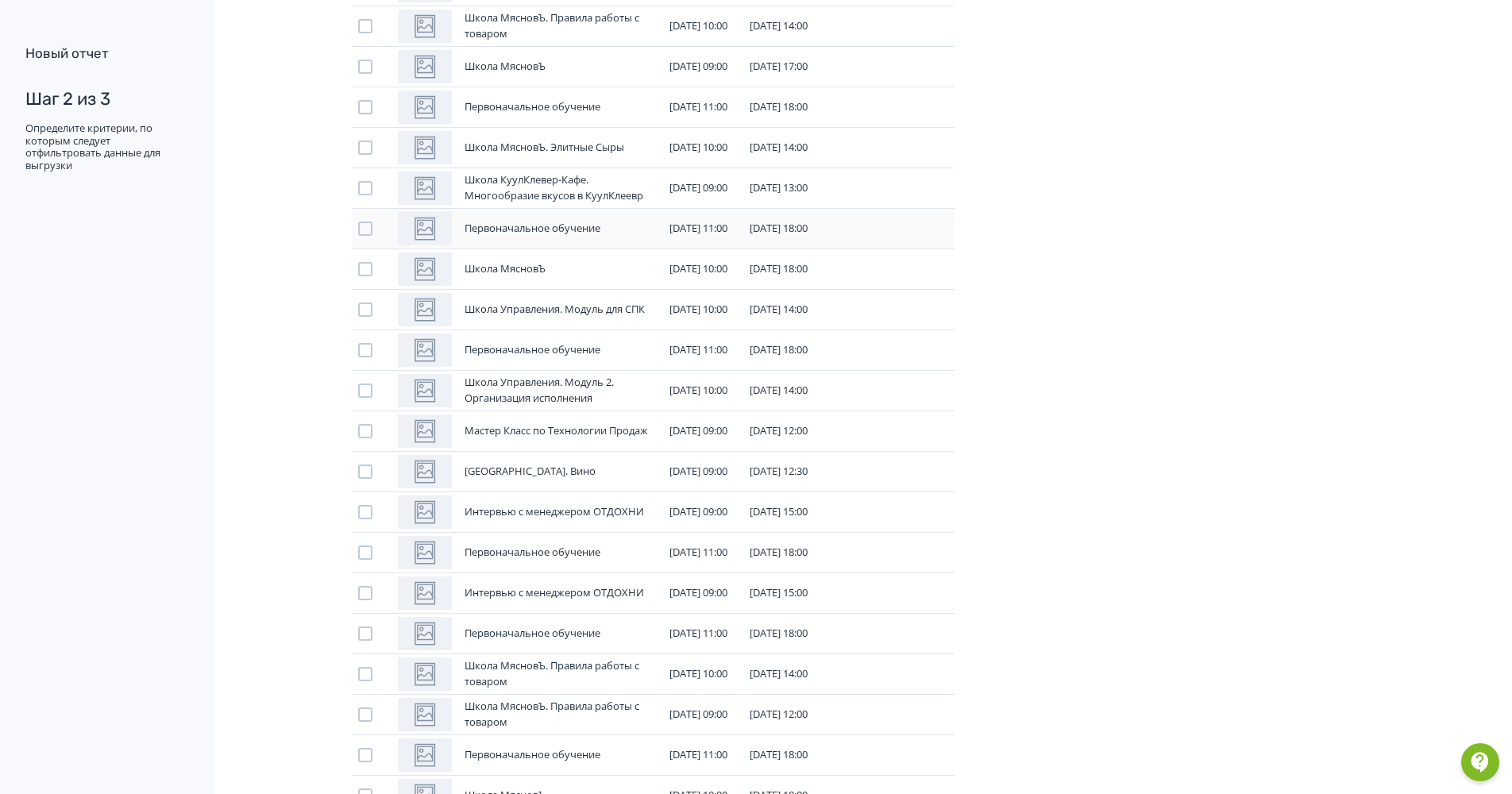
click at [361, 232] on div at bounding box center [365, 228] width 15 height 15
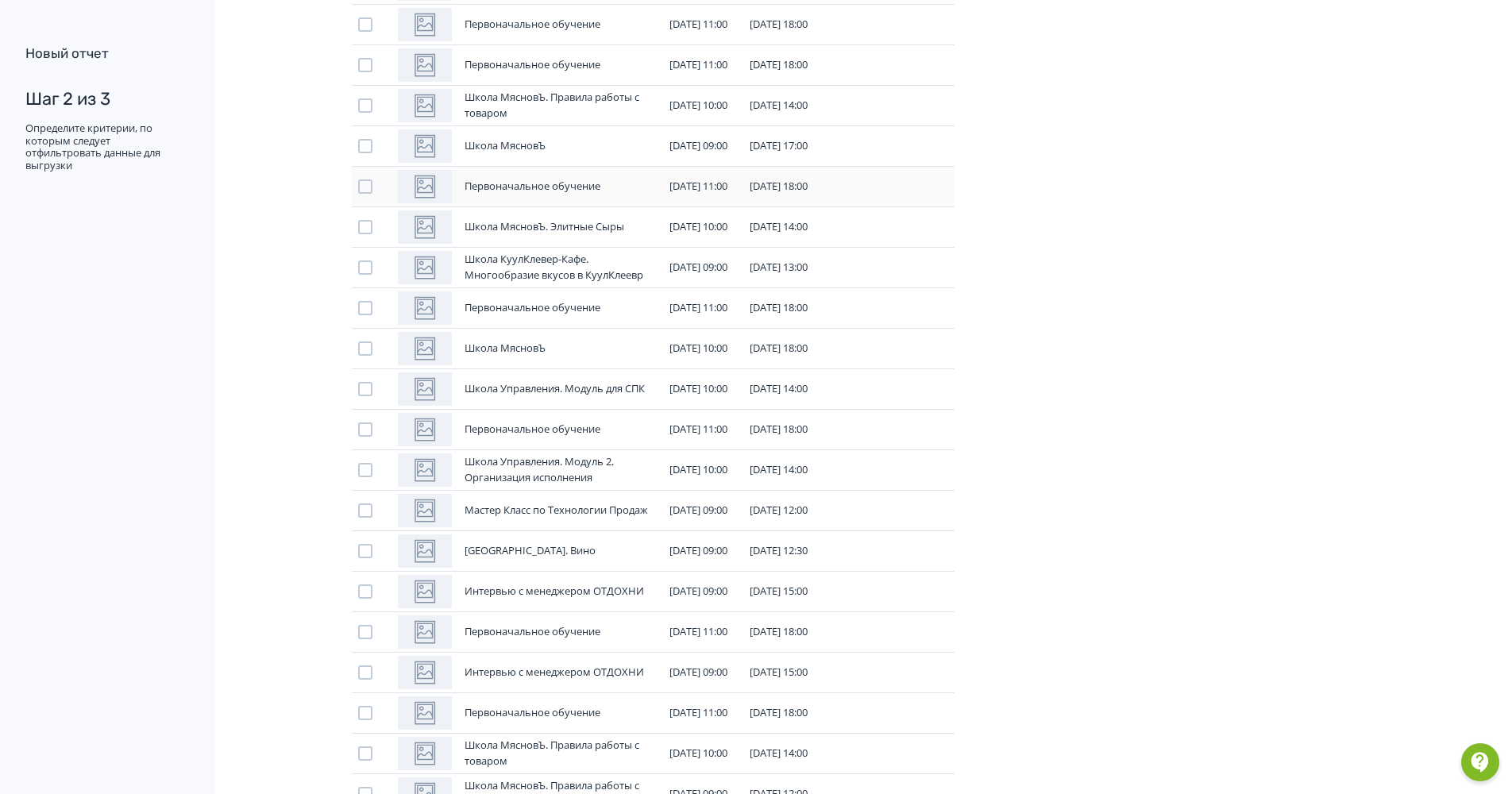
click at [361, 188] on div at bounding box center [365, 186] width 15 height 15
click at [364, 226] on div at bounding box center [365, 226] width 15 height 15
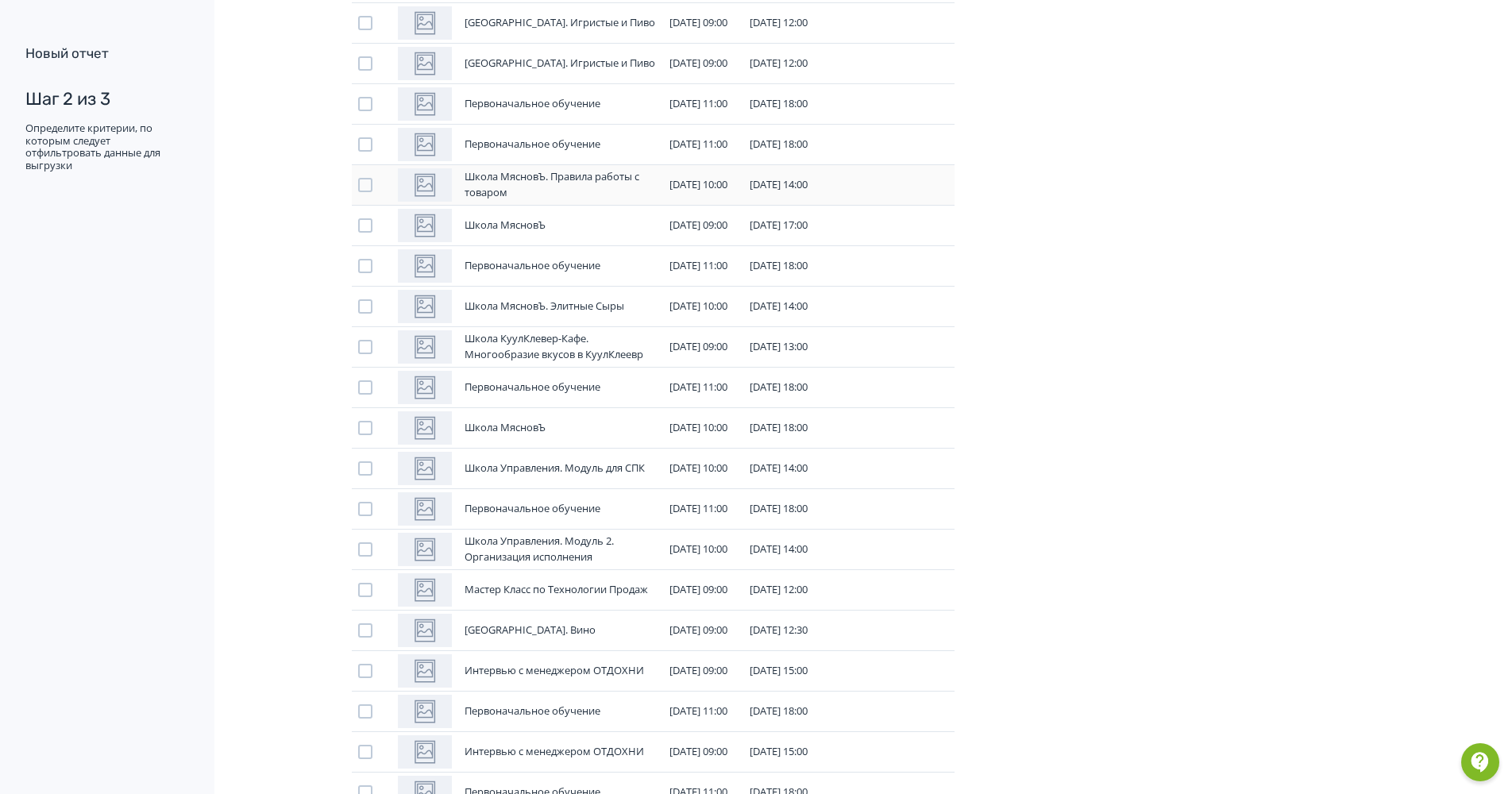
click at [368, 185] on div at bounding box center [365, 184] width 15 height 15
click at [363, 139] on div at bounding box center [365, 144] width 15 height 15
click at [363, 105] on div at bounding box center [365, 103] width 15 height 15
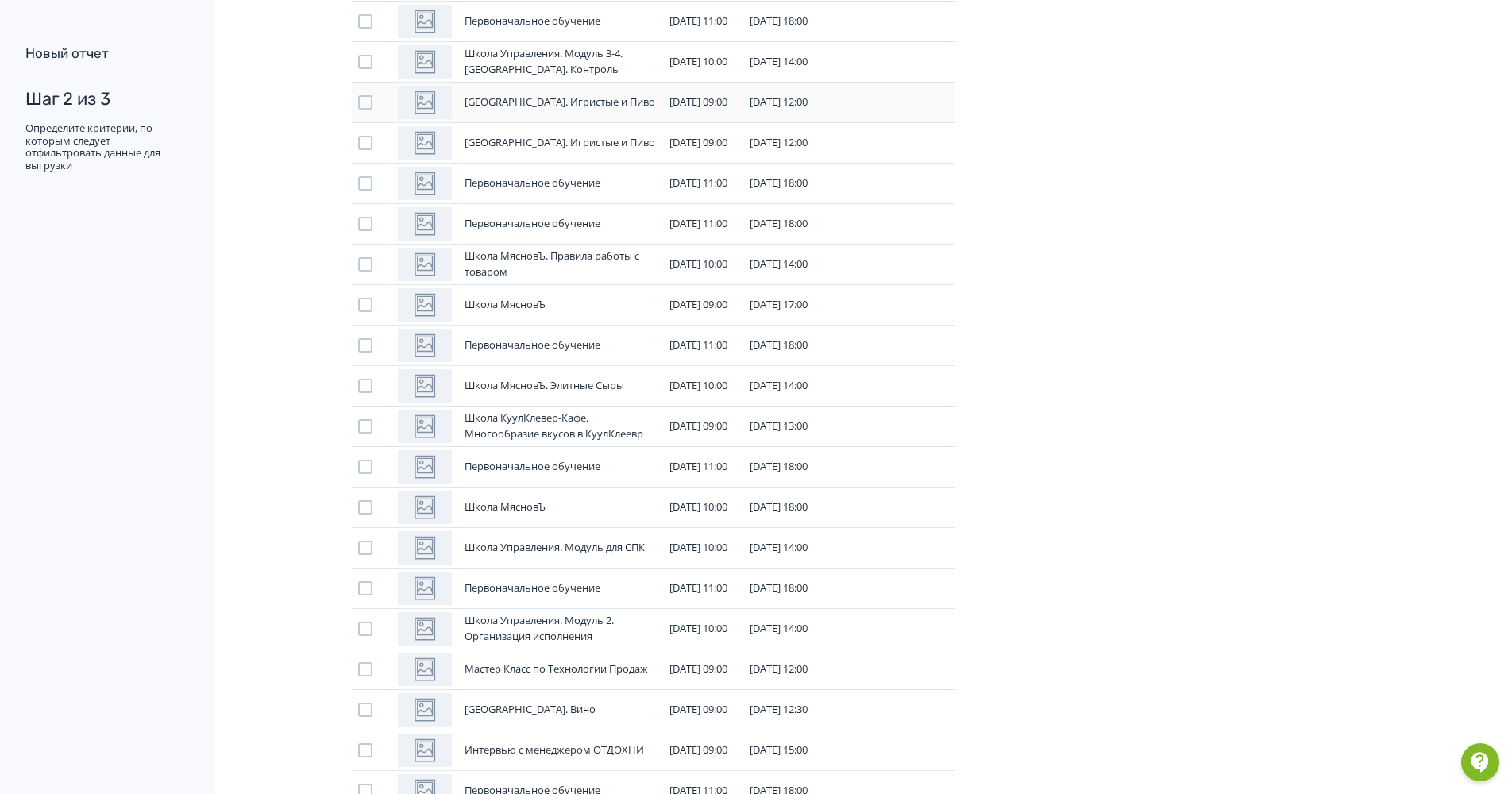
scroll to position [4338, 0]
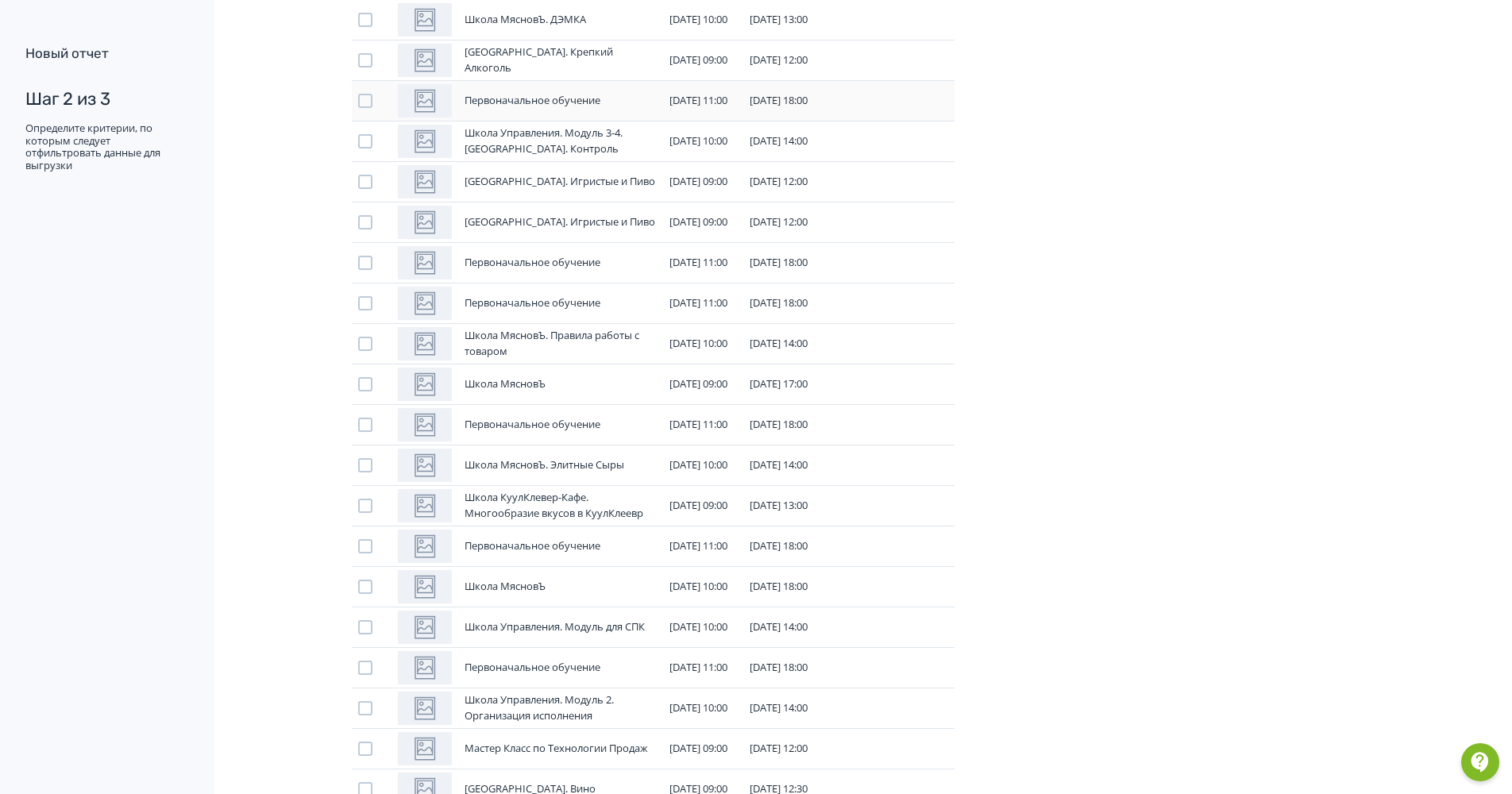
click at [375, 106] on div at bounding box center [372, 100] width 27 height 15
click at [362, 99] on div at bounding box center [365, 100] width 15 height 15
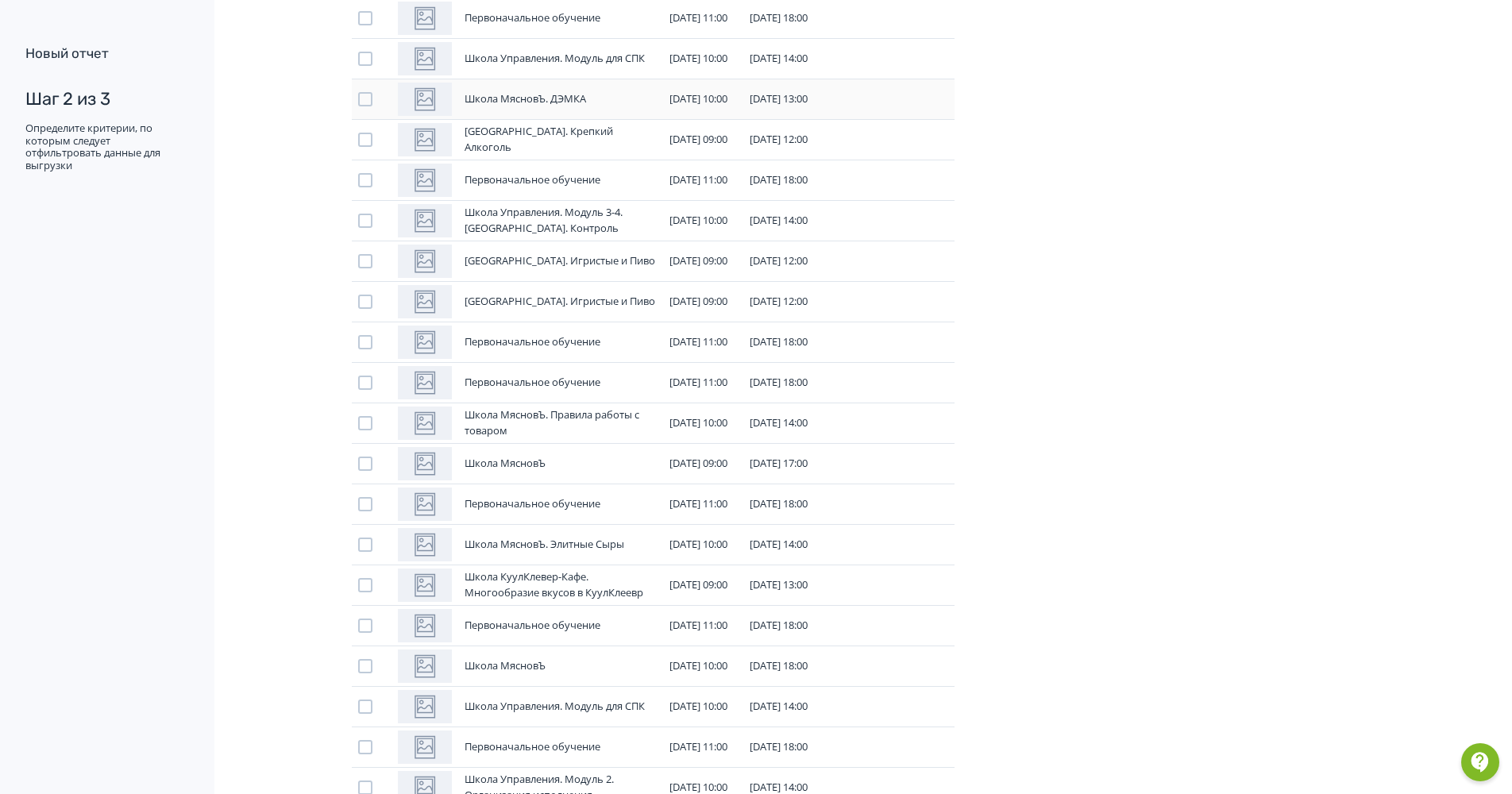
scroll to position [4100, 0]
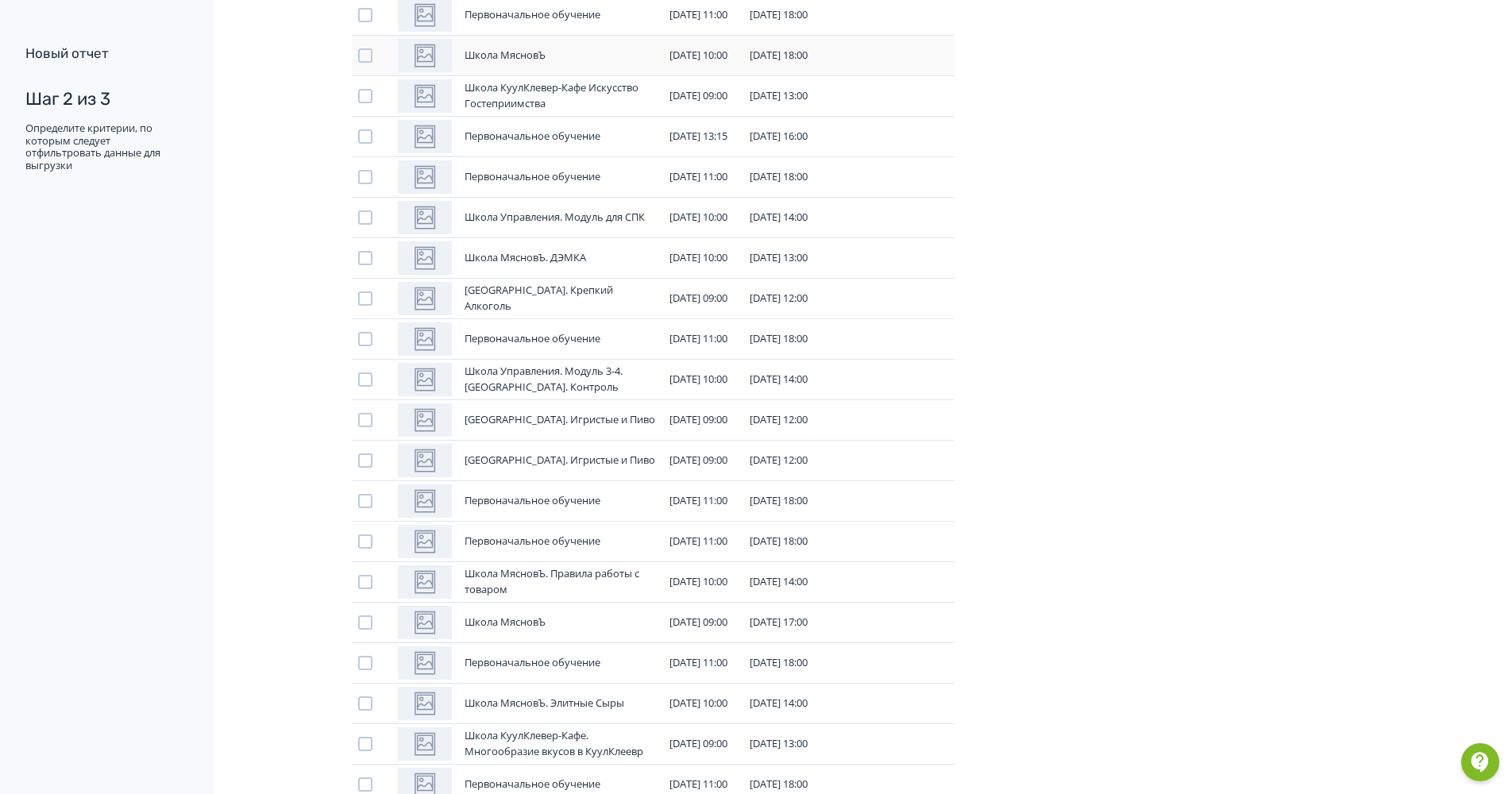
click at [363, 54] on div at bounding box center [365, 56] width 15 height 15
click at [369, 178] on div at bounding box center [365, 177] width 15 height 15
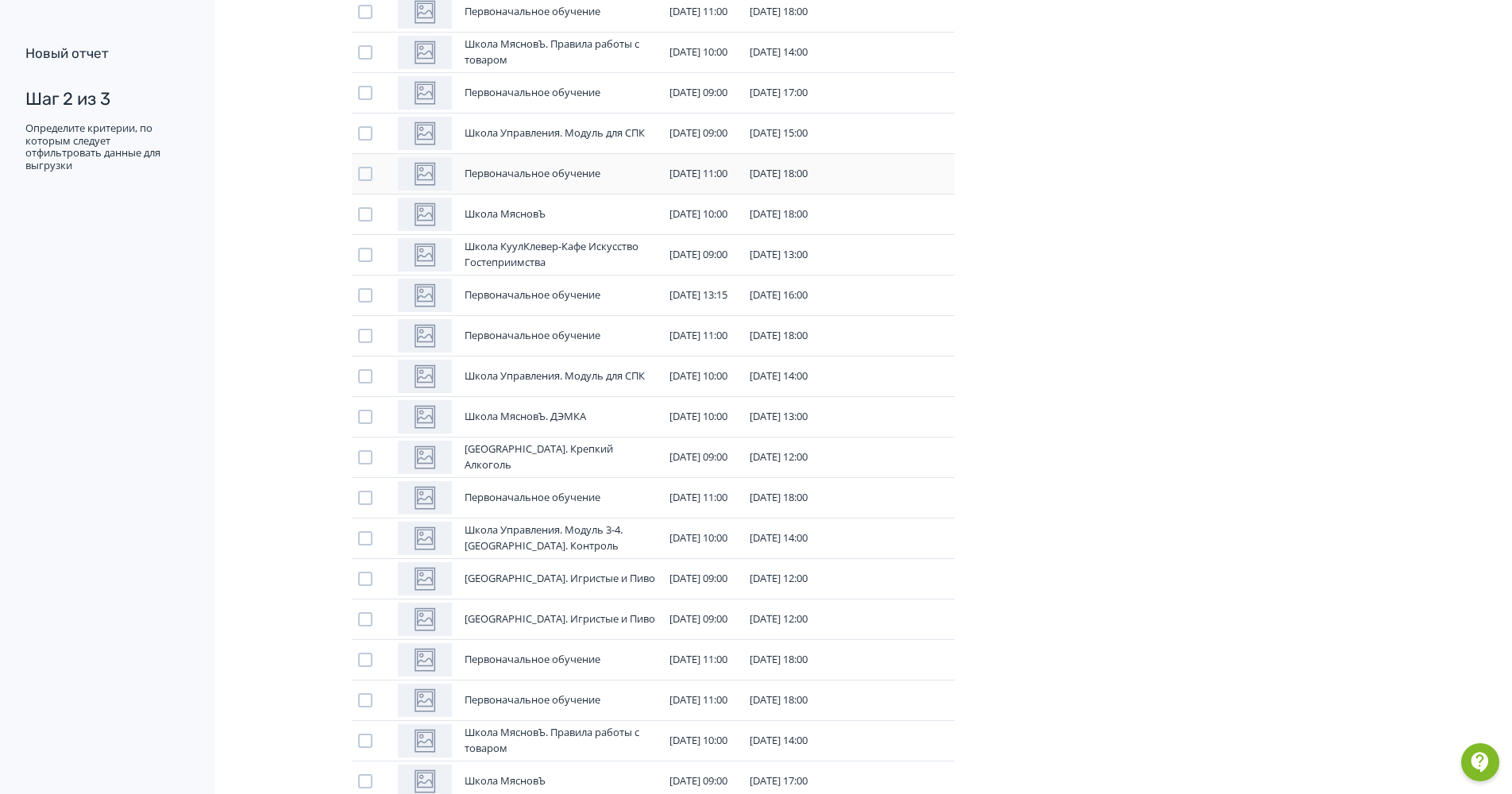
click at [363, 171] on div at bounding box center [365, 174] width 15 height 15
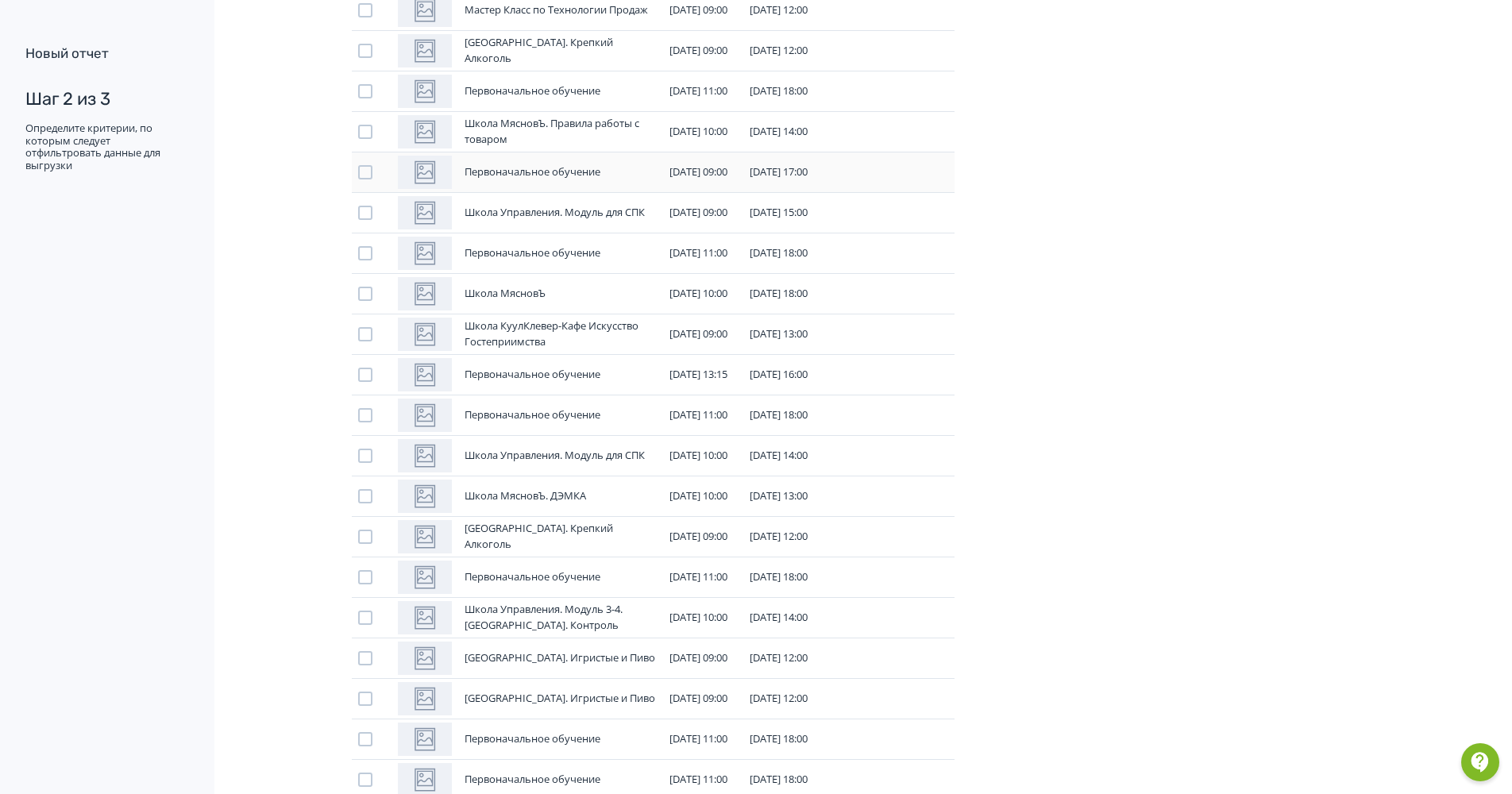
click at [363, 176] on div at bounding box center [365, 172] width 15 height 15
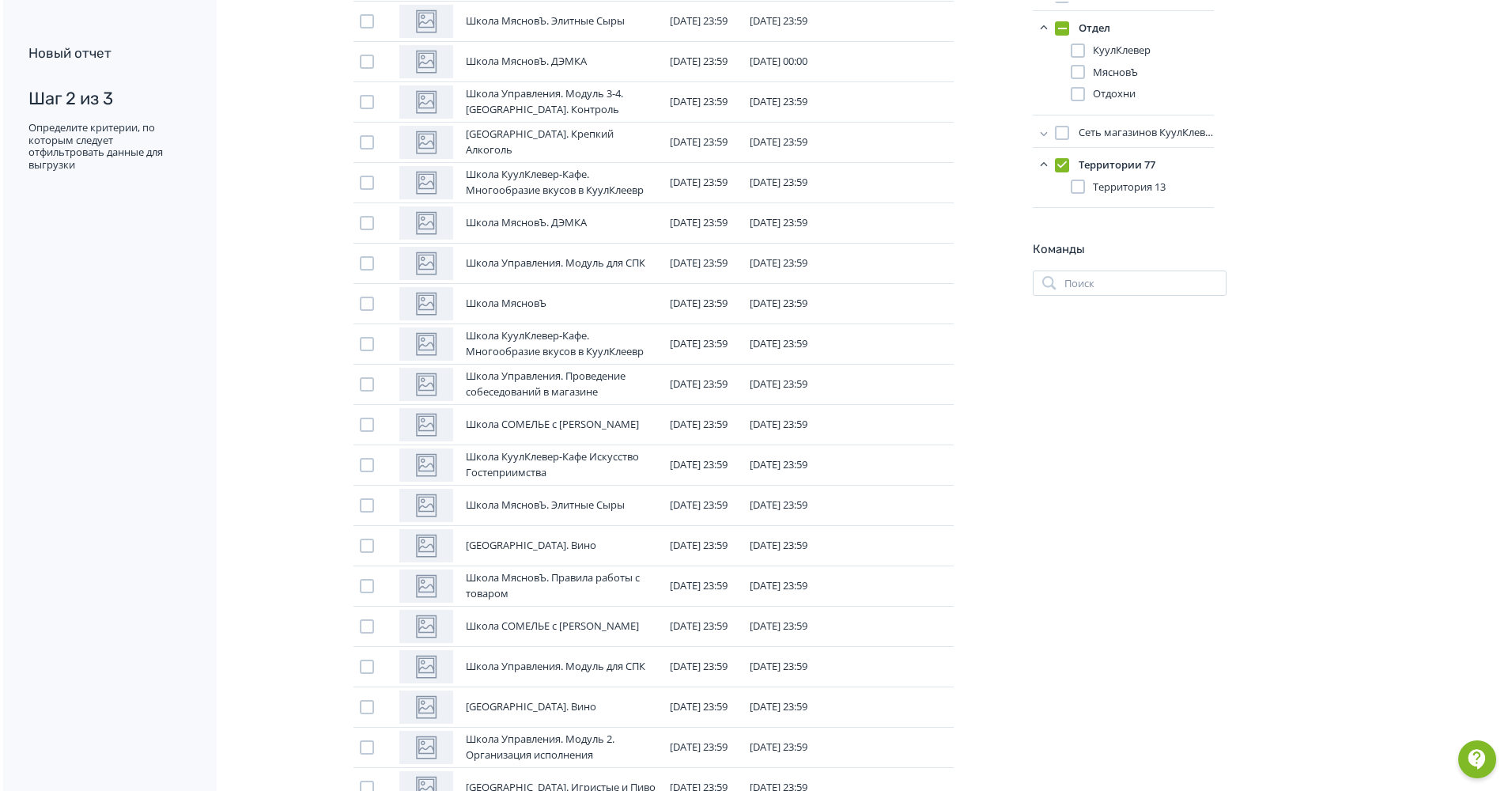
scroll to position [0, 0]
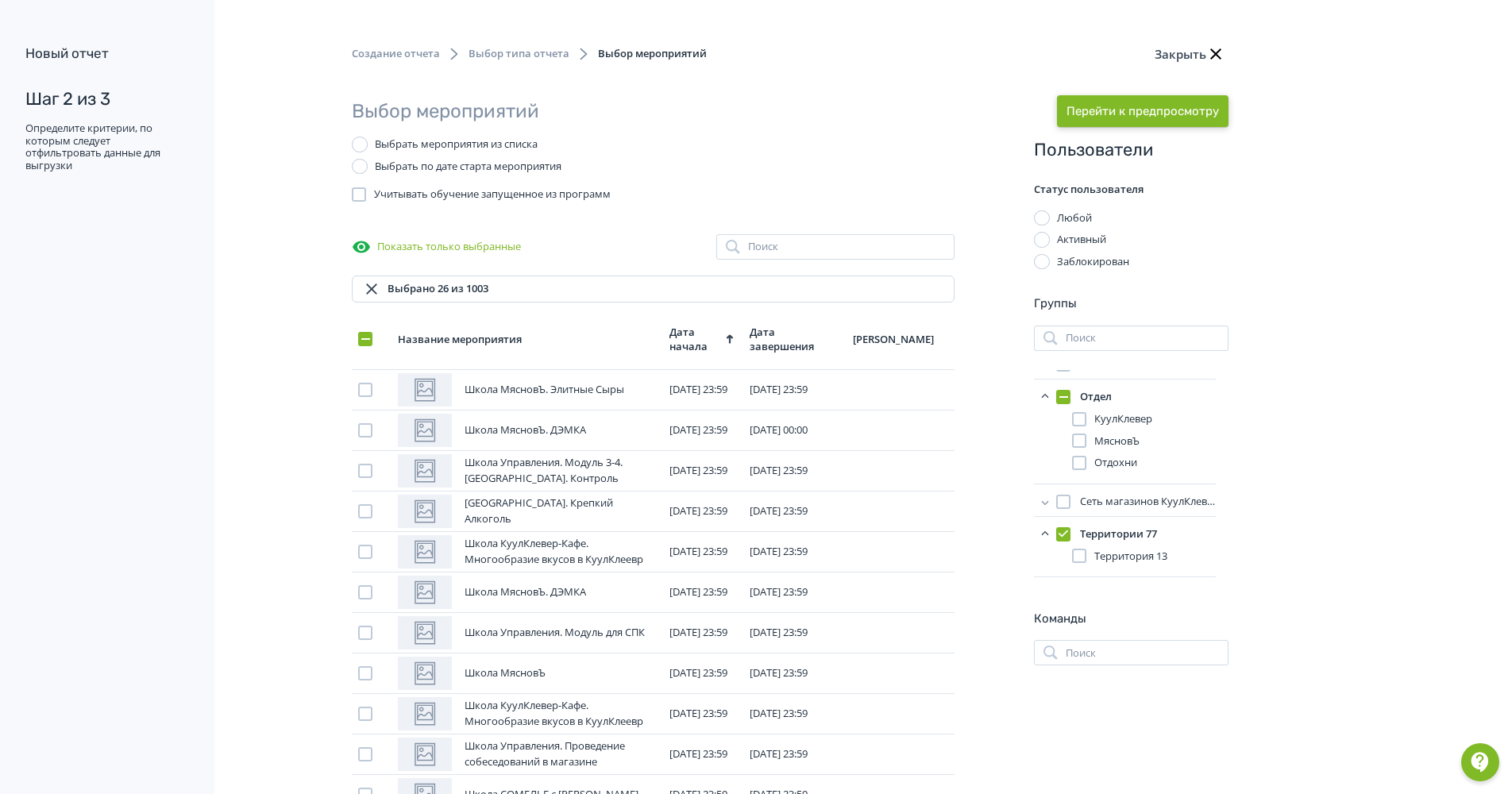
click at [1214, 111] on button "Перейти к предпросмотру" at bounding box center [1142, 111] width 172 height 32
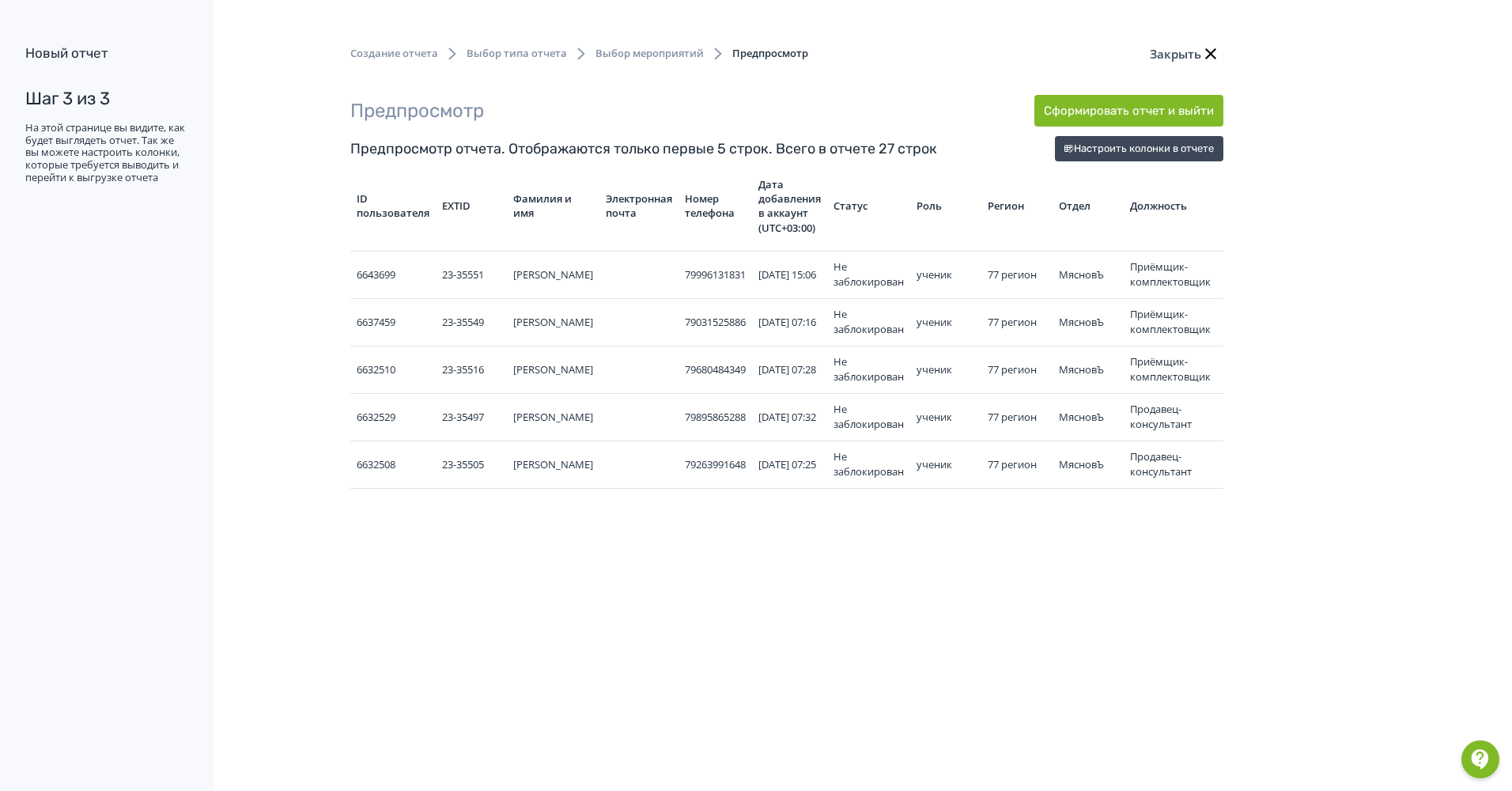
click at [1211, 52] on icon "button" at bounding box center [1211, 54] width 19 height 19
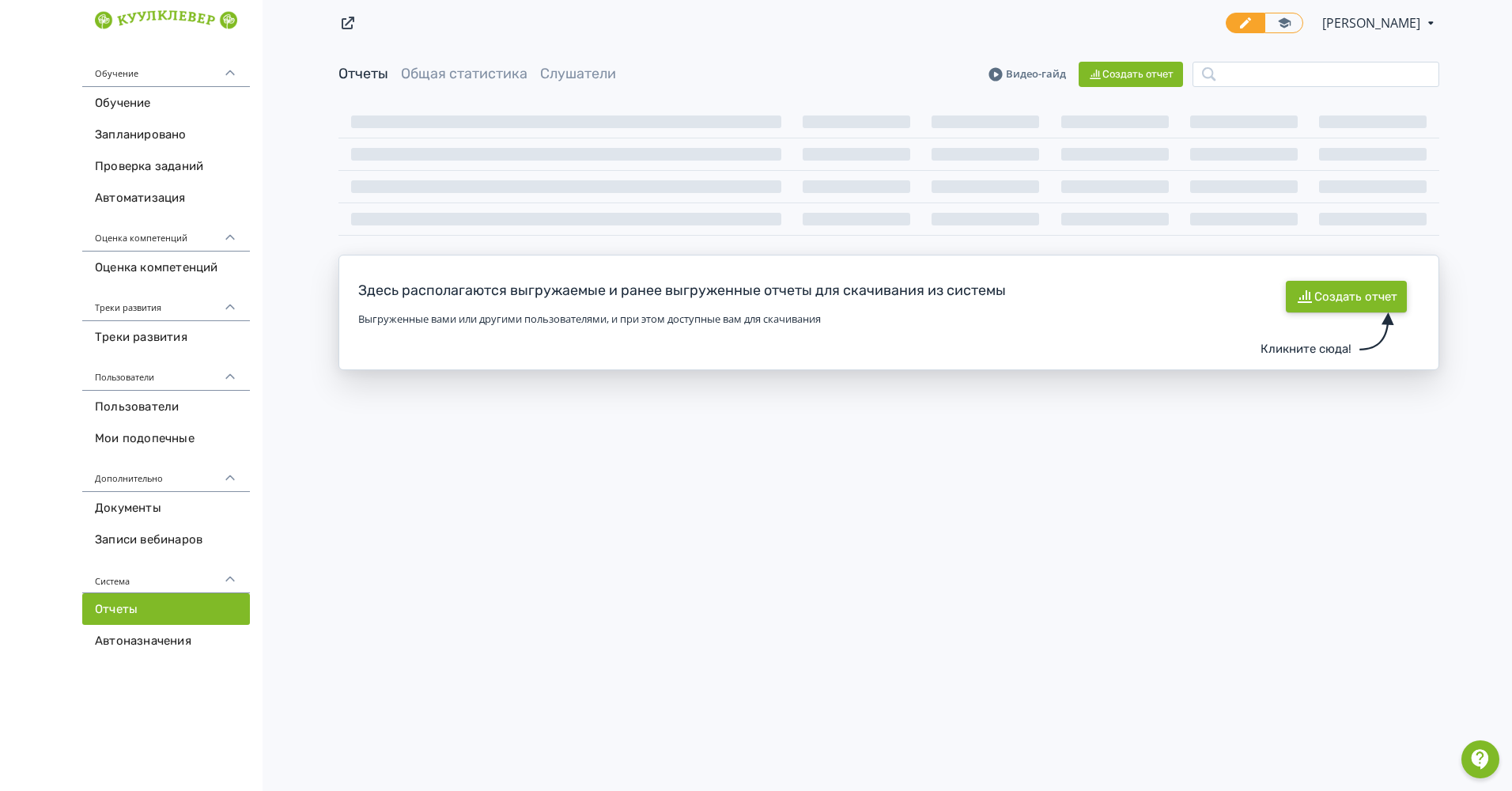
click at [1306, 295] on icon "button" at bounding box center [1305, 296] width 19 height 19
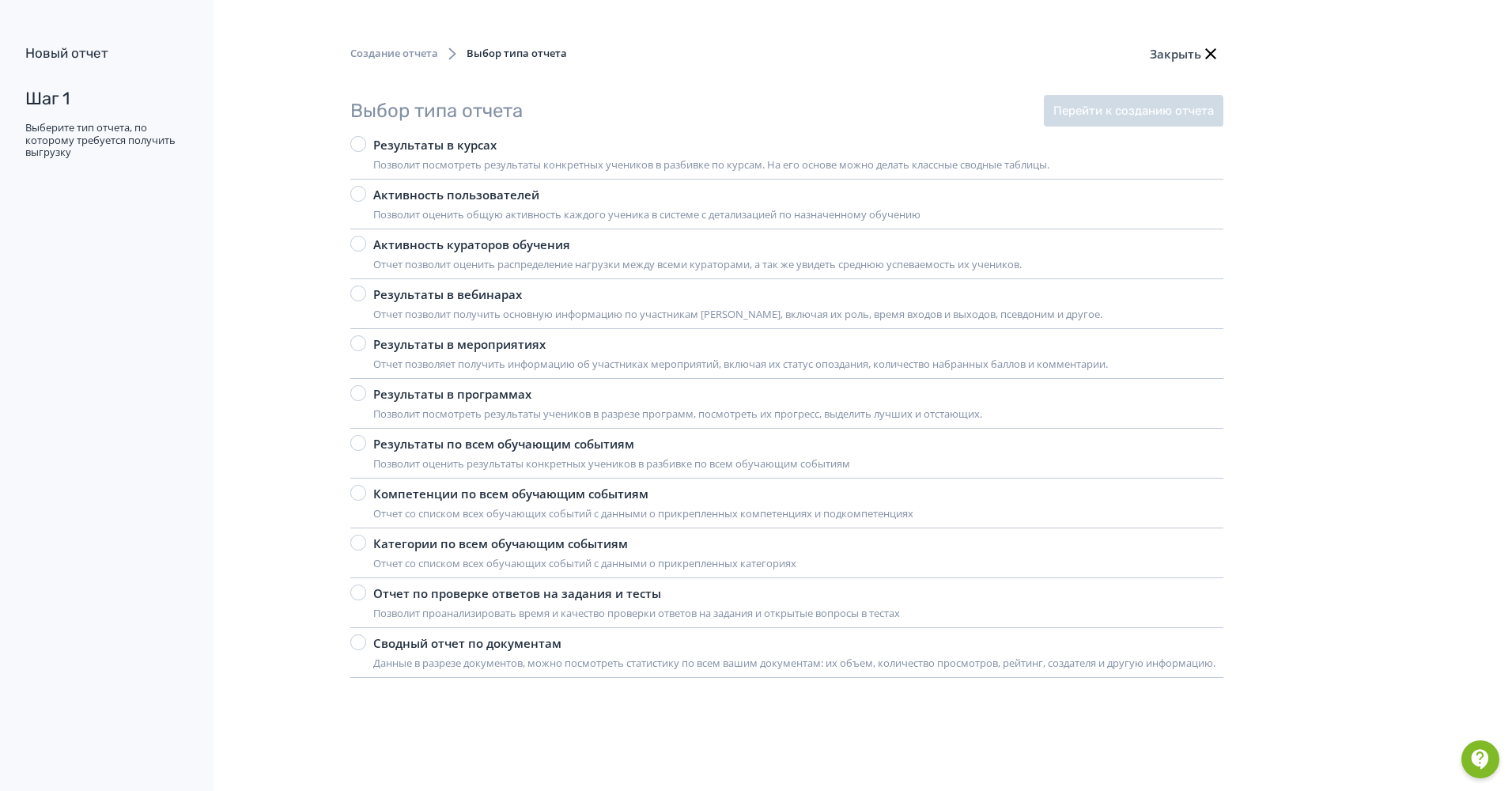
click at [1207, 49] on icon "button" at bounding box center [1210, 53] width 11 height 11
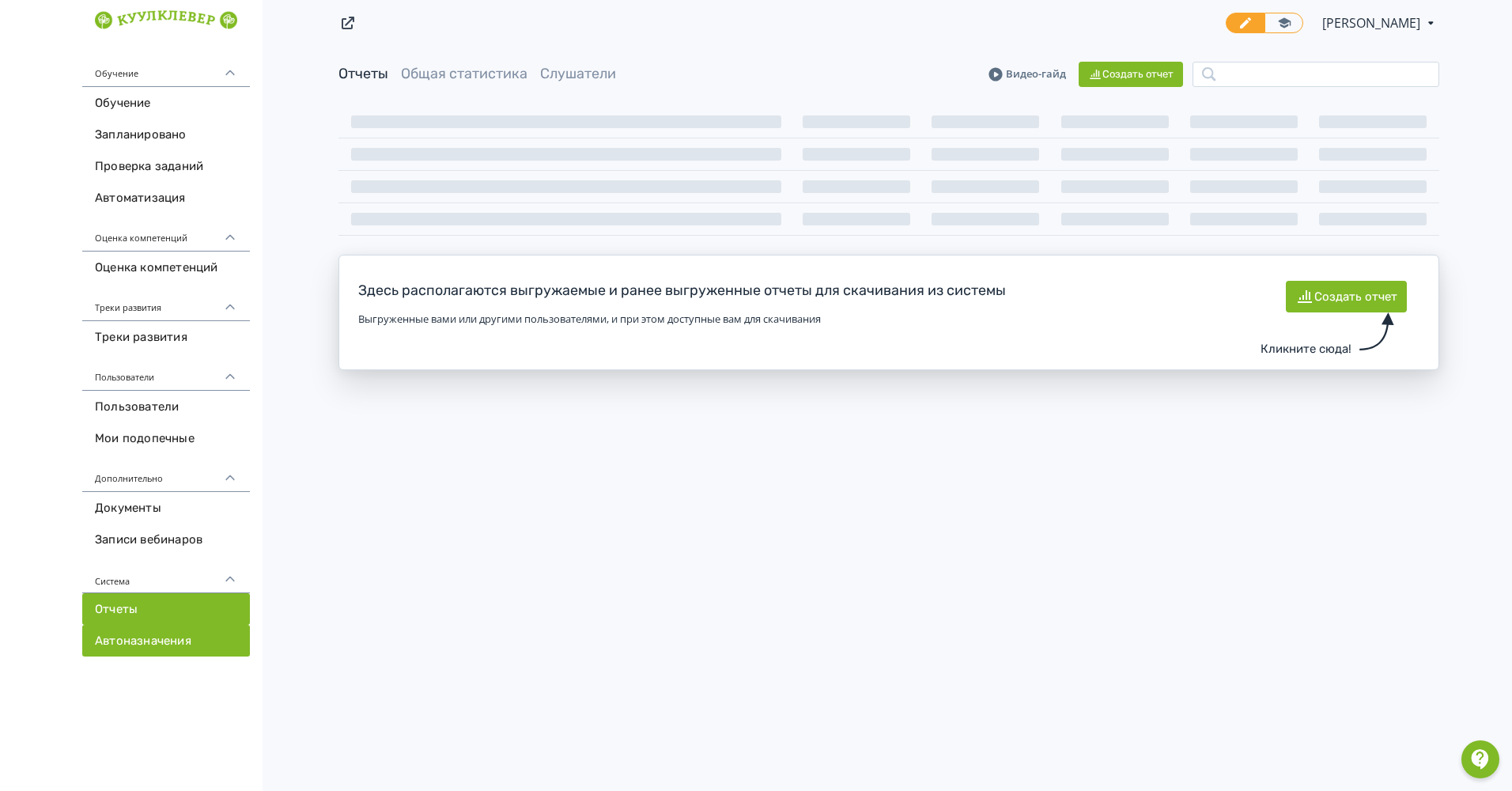
drag, startPoint x: 139, startPoint y: 640, endPoint x: 132, endPoint y: 633, distance: 9.9
click at [138, 639] on link "Автоназначения" at bounding box center [166, 640] width 168 height 32
